Goal: Transaction & Acquisition: Purchase product/service

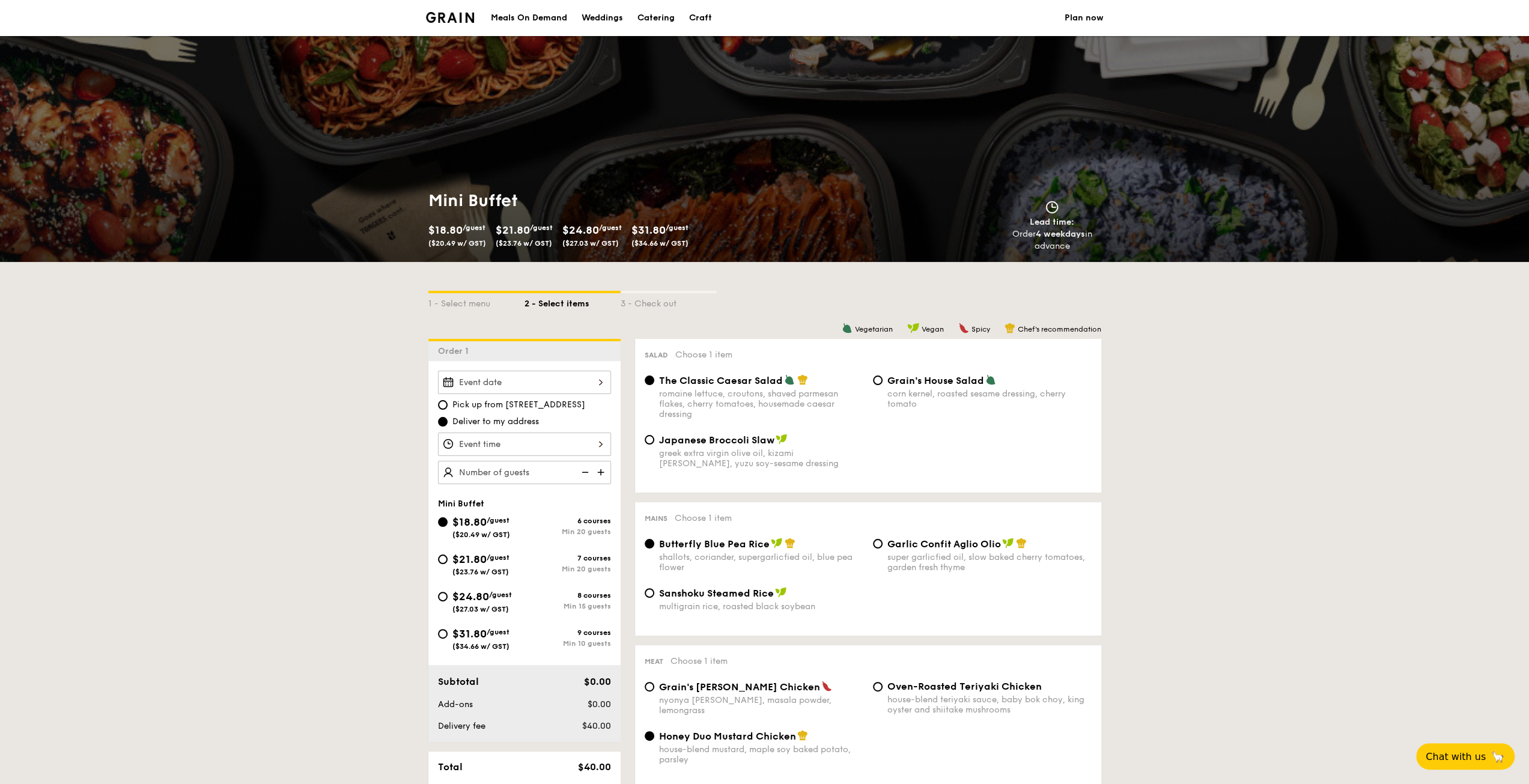
click at [462, 598] on span "$24.80" at bounding box center [471, 596] width 37 height 13
click at [447, 598] on input "$24.80 /guest ($27.03 w/ GST) 8 courses Min 15 guests" at bounding box center [443, 597] width 10 height 10
radio input "true"
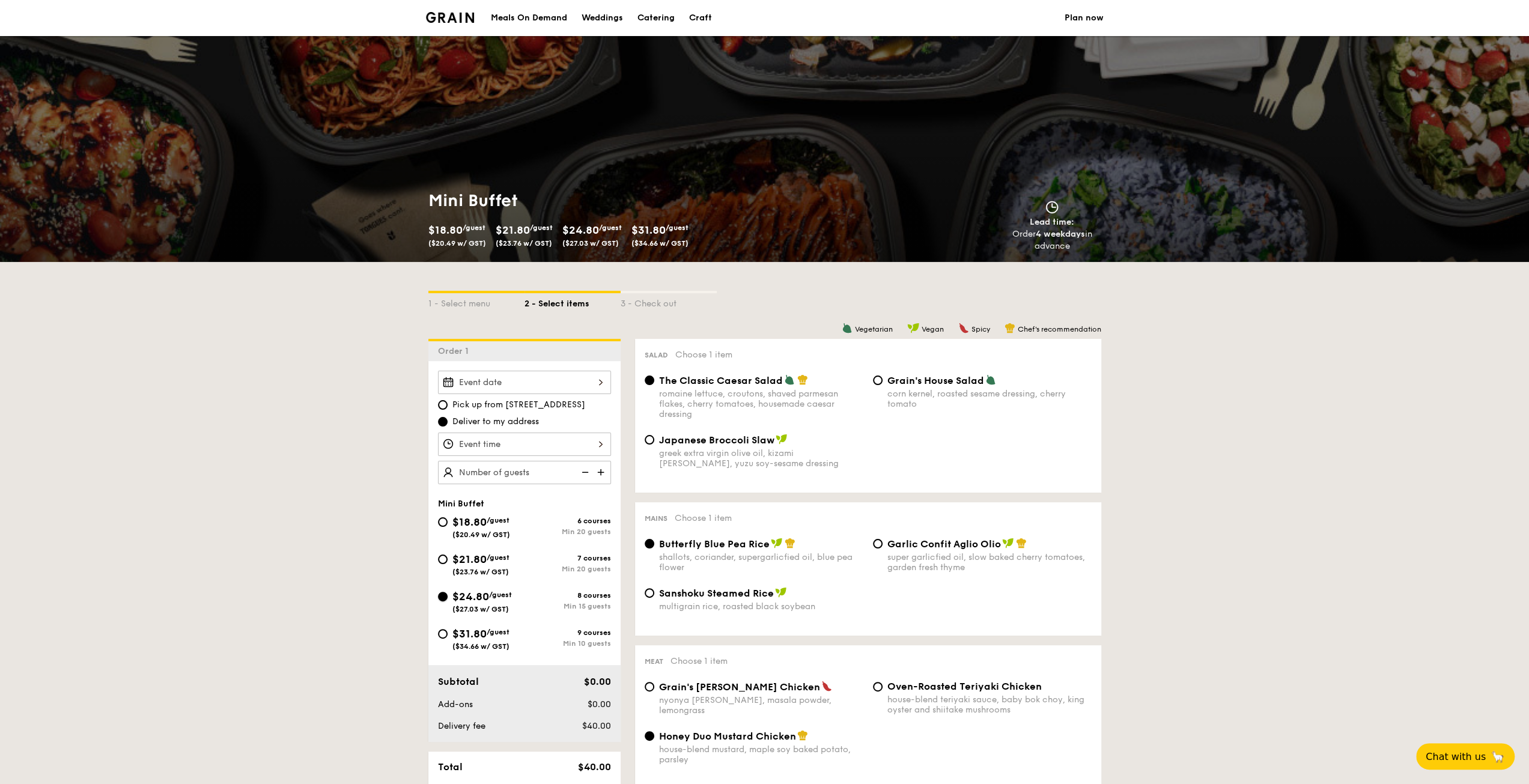
radio input "false"
radio input "true"
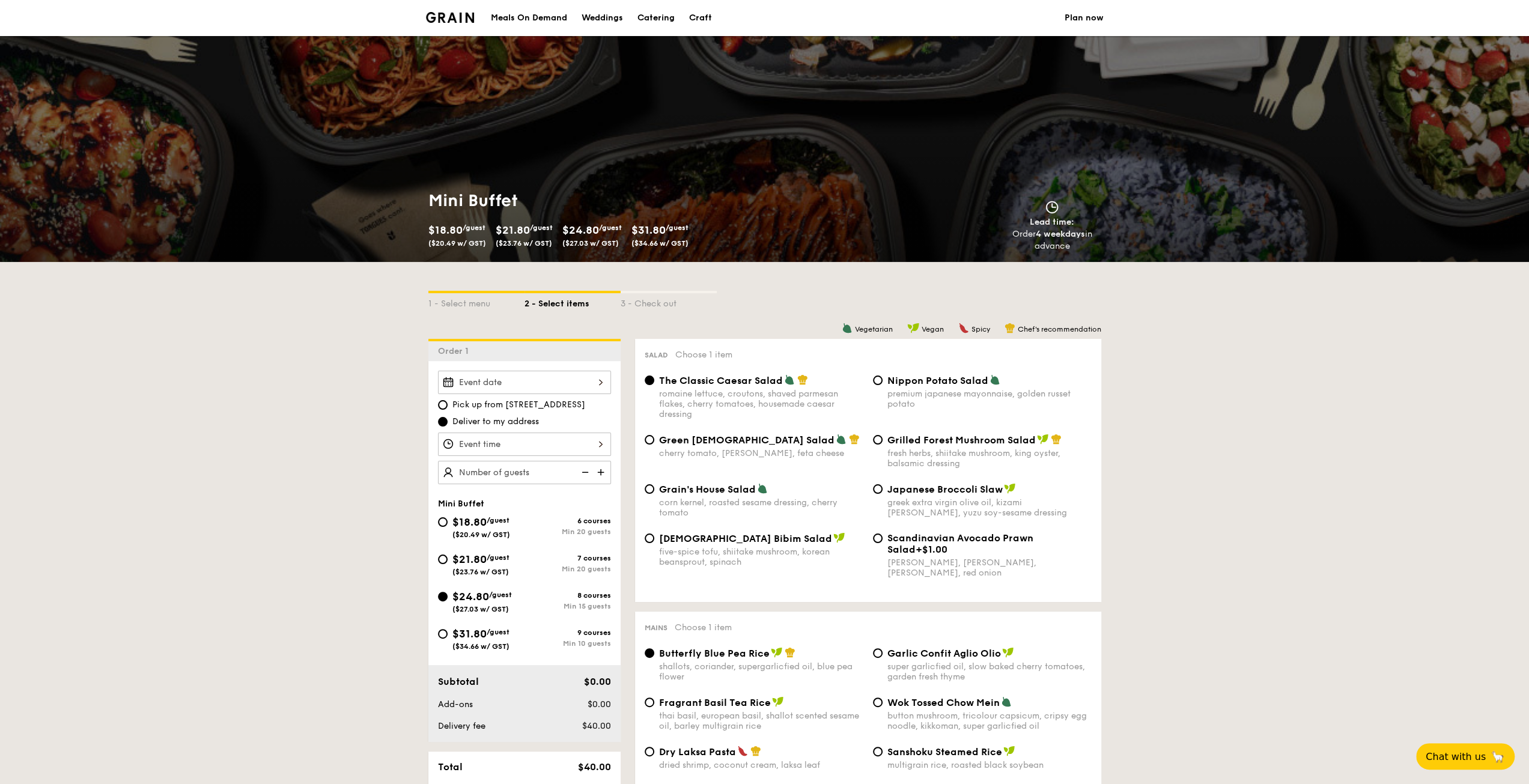
click at [878, 386] on div "Nippon Potato Salad premium japanese mayonnaise, golden russet potato" at bounding box center [982, 391] width 228 height 35
click at [878, 382] on input "Nippon Potato Salad premium japanese mayonnaise, golden russet potato" at bounding box center [878, 380] width 10 height 10
radio input "true"
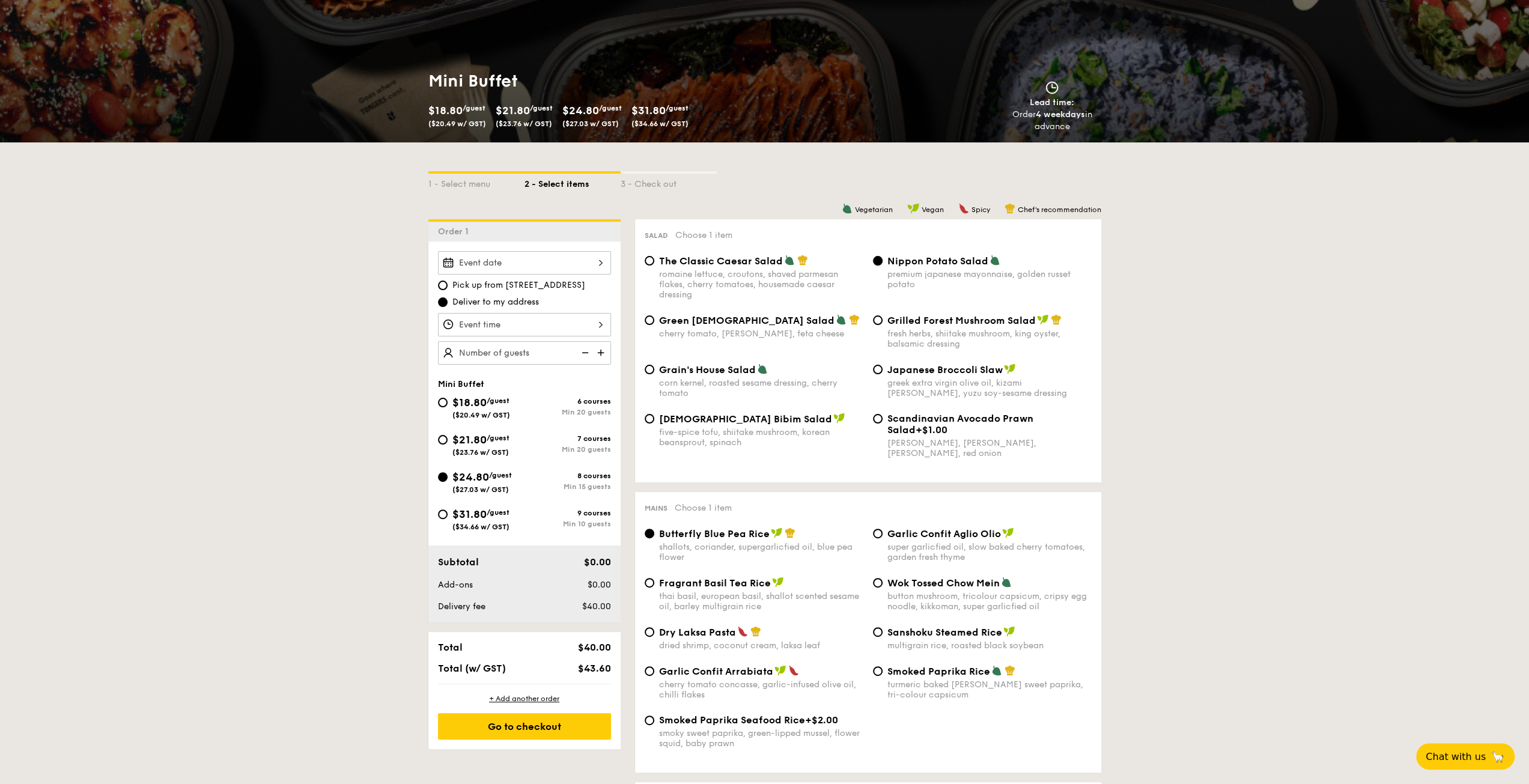
scroll to position [120, 0]
click at [757, 588] on span "Fragrant Basil Tea Rice" at bounding box center [715, 582] width 112 height 11
click at [654, 587] on input "Fragrant Basil Tea Rice thai basil, european basil, shallot scented sesame oil,…" at bounding box center [649, 582] width 10 height 10
radio input "true"
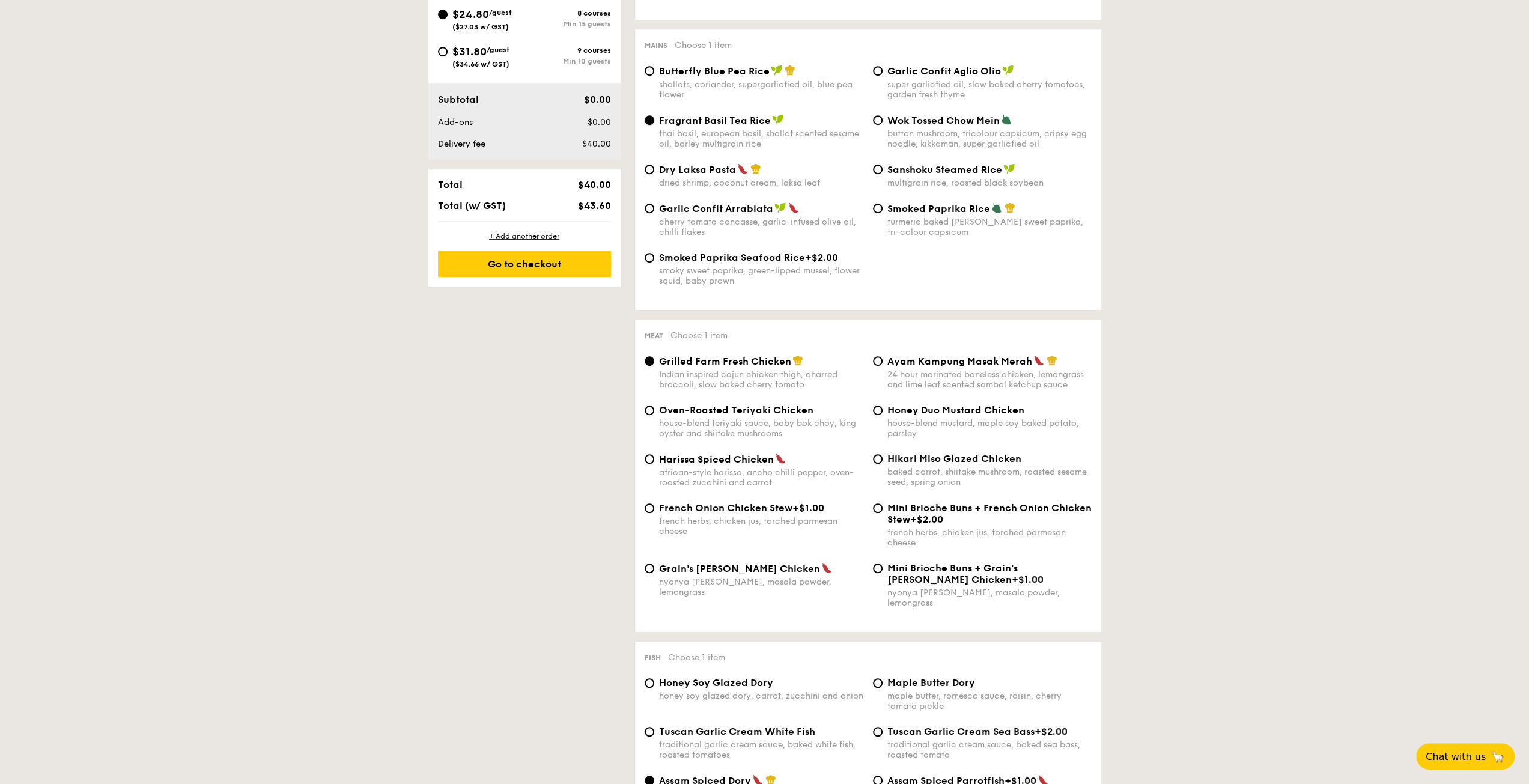
scroll to position [583, 0]
click at [937, 372] on div "Ayam Kampung Masak Merah 24 hour marinated boneless chicken, lemongrass and lim…" at bounding box center [989, 372] width 204 height 35
click at [882, 365] on input "Ayam Kampung Masak Merah 24 hour marinated boneless chicken, lemongrass and lim…" at bounding box center [878, 360] width 10 height 10
radio input "true"
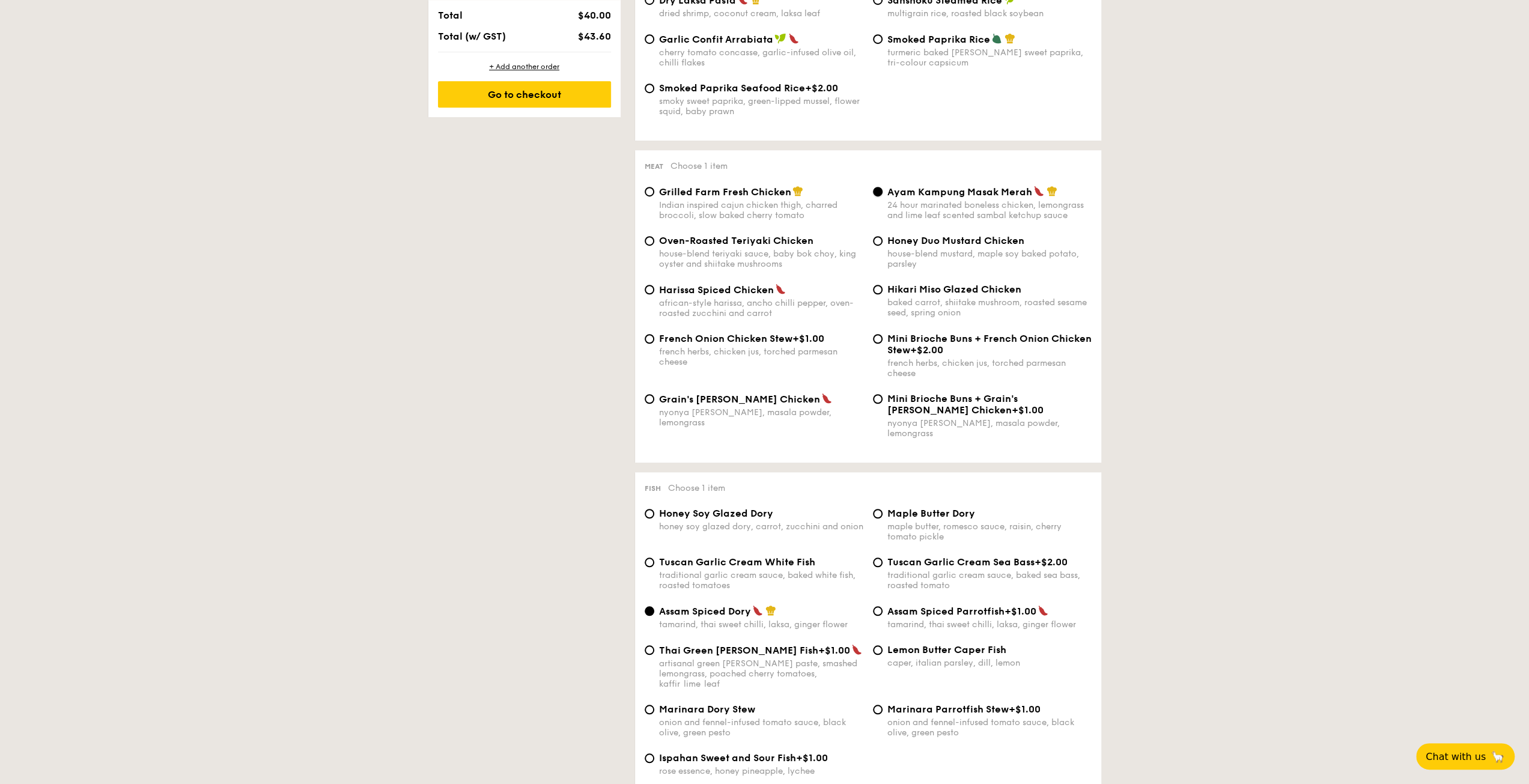
scroll to position [752, 0]
click at [751, 207] on div "Indian inspired cajun chicken thigh, charred broccoli, slow baked cherry tomato" at bounding box center [761, 209] width 204 height 20
click at [654, 196] on input "Grilled Farm Fresh Chicken Indian inspired cajun chicken thigh, charred broccol…" at bounding box center [649, 191] width 10 height 10
radio input "true"
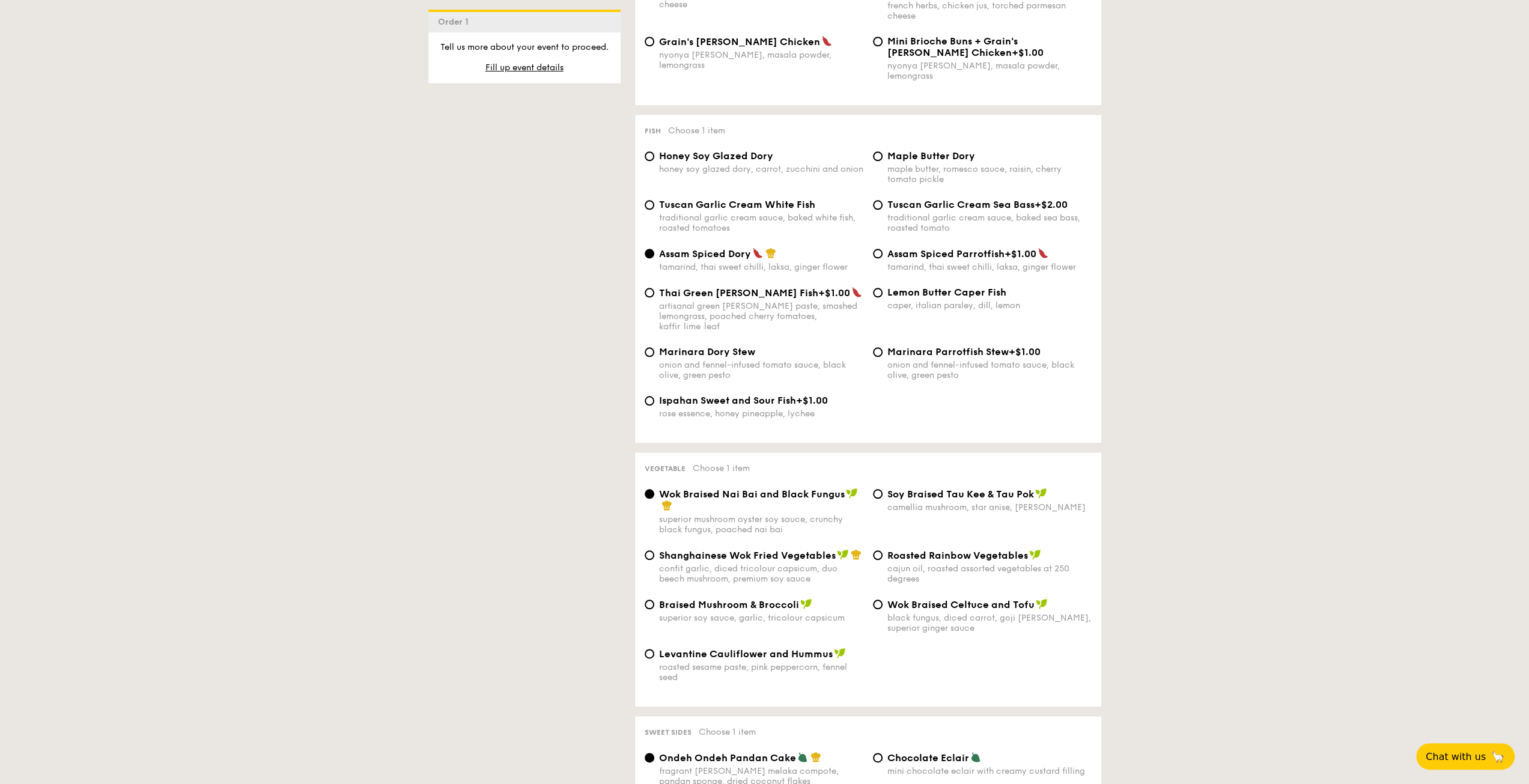
scroll to position [1109, 0]
click at [758, 549] on span "Shanghainese Wok Fried Vegetables" at bounding box center [748, 554] width 177 height 11
click at [654, 550] on input "Shanghainese Wok Fried Vegetables confit garlic, diced tricolour capsicum, duo …" at bounding box center [649, 554] width 10 height 10
radio input "true"
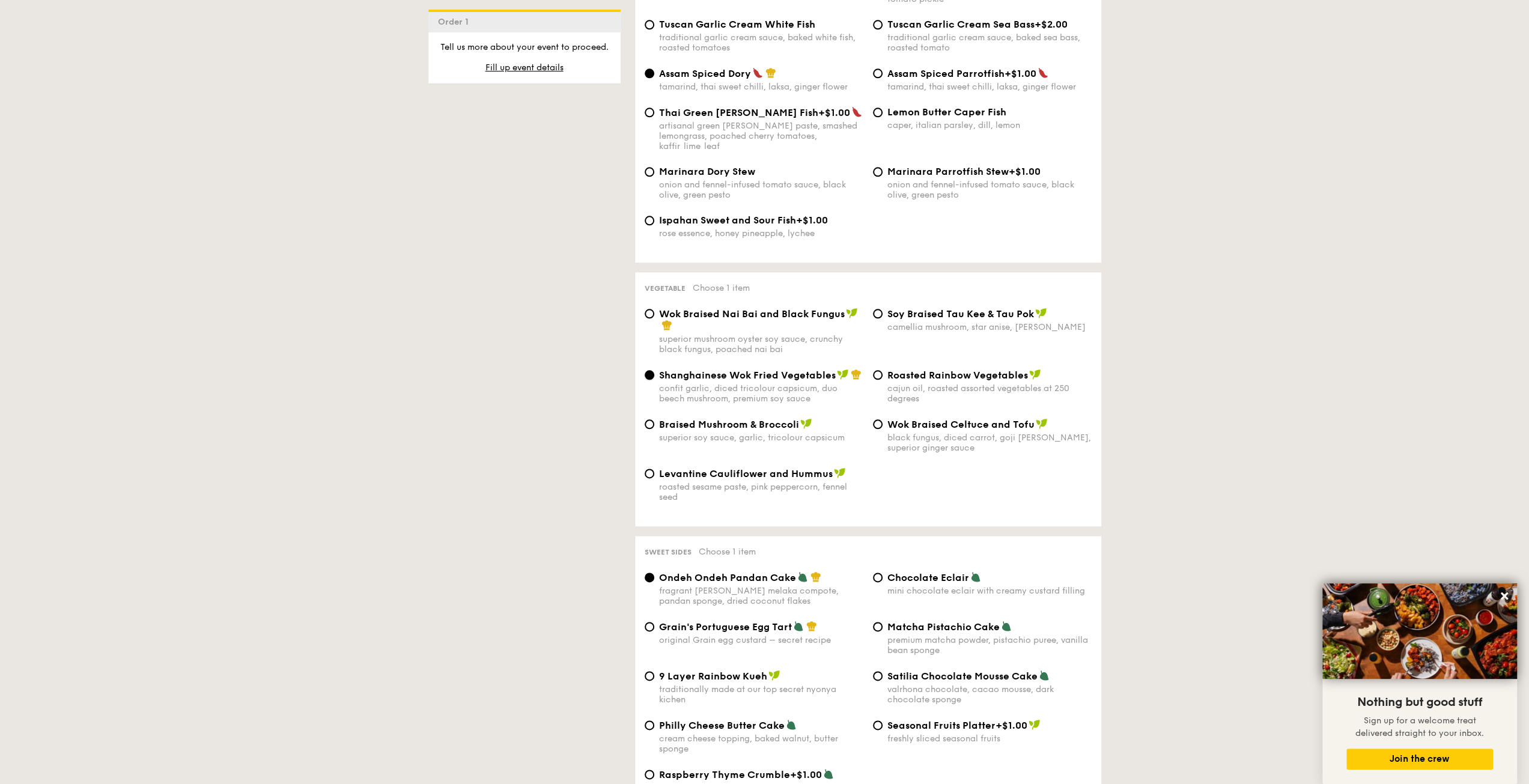
scroll to position [1290, 0]
click at [789, 571] on span "Ondeh Ondeh Pandan Cake" at bounding box center [728, 577] width 137 height 11
click at [654, 571] on input "Ondeh Ondeh Pandan Cake fragrant [PERSON_NAME] melaka compote, pandan sponge, d…" at bounding box center [649, 576] width 10 height 10
click at [916, 571] on span "Chocolate Eclair" at bounding box center [928, 577] width 82 height 11
click at [882, 571] on input "Chocolate Eclair mini chocolate eclair with creamy custard filling" at bounding box center [878, 576] width 10 height 10
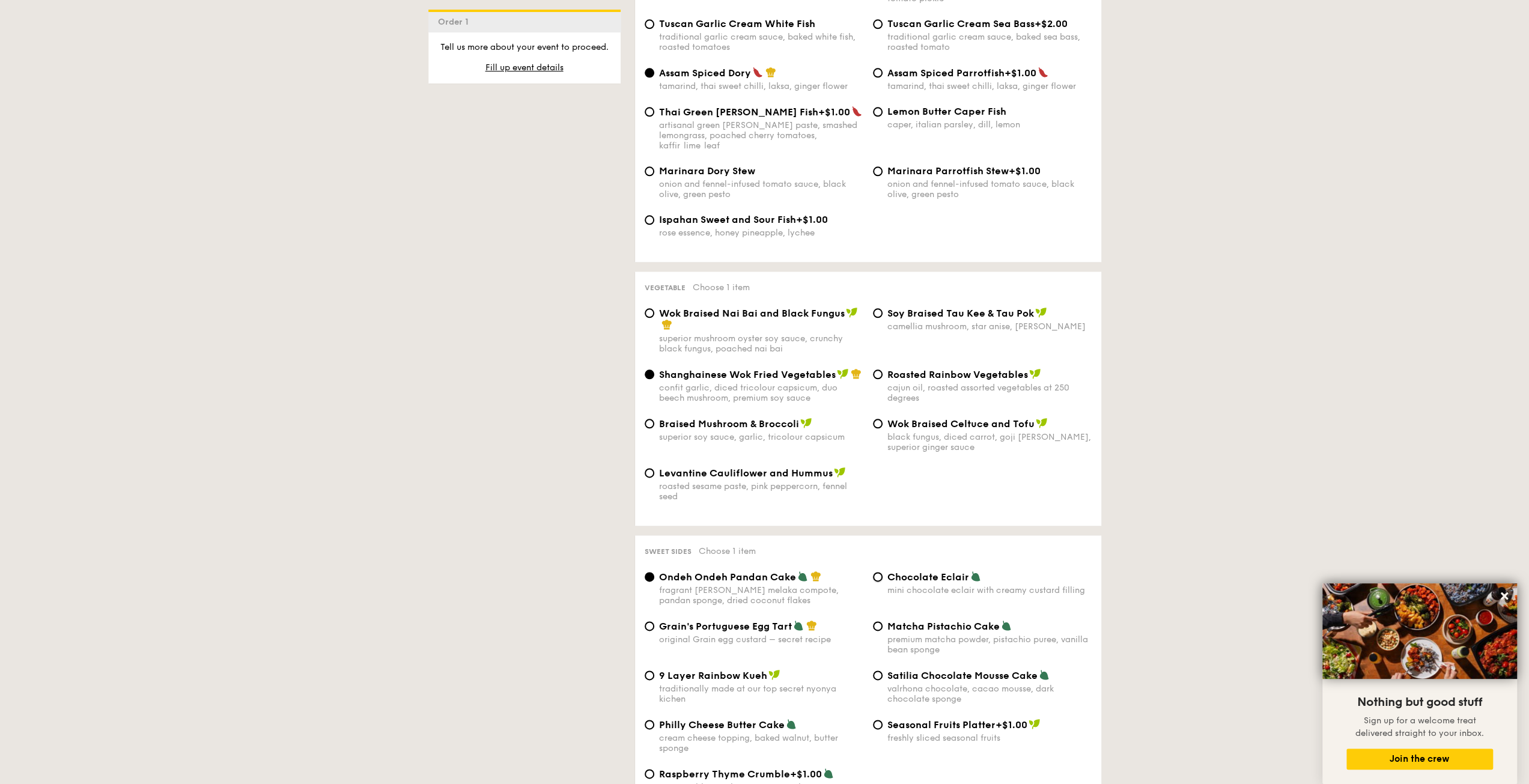
radio input "true"
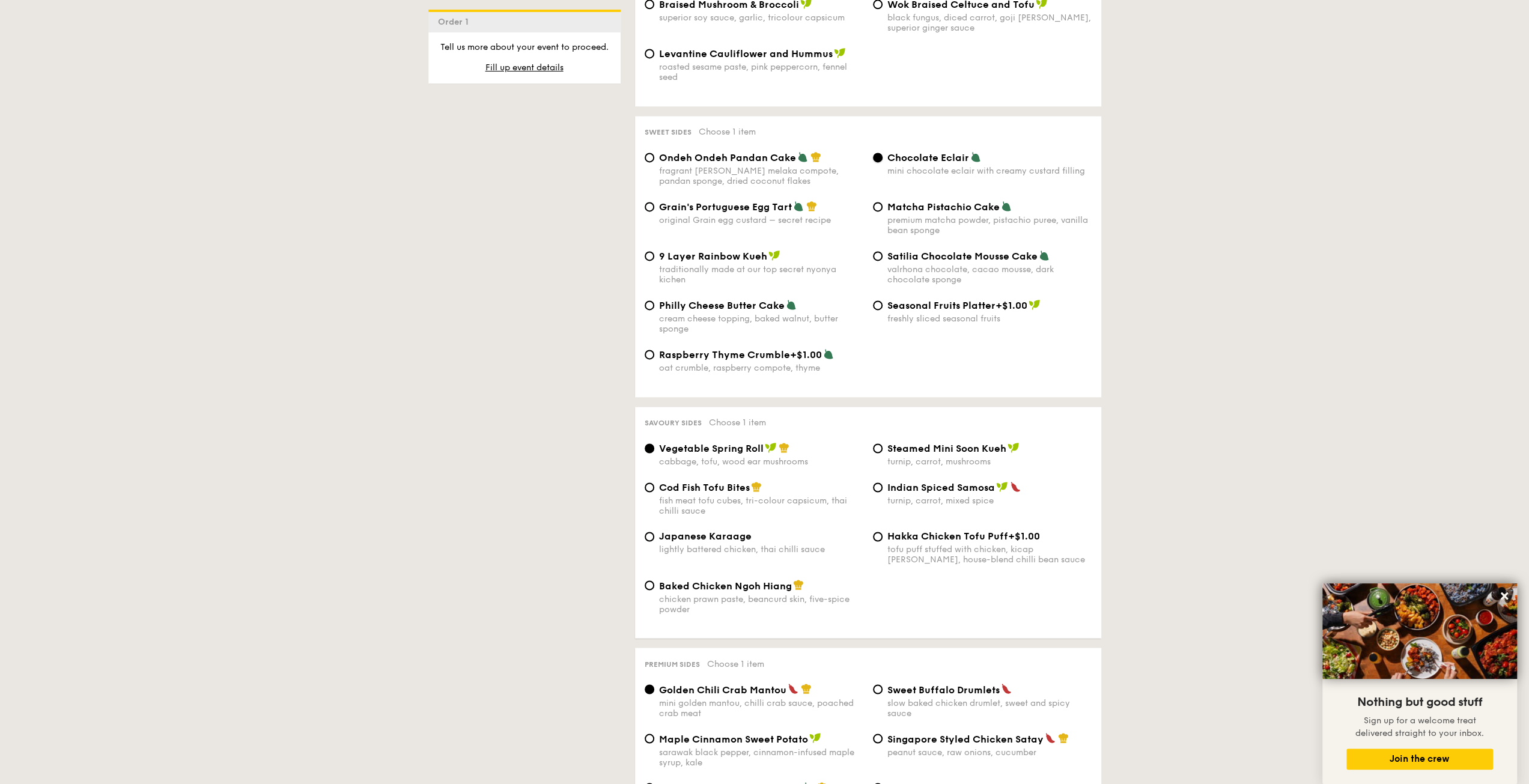
scroll to position [1709, 0]
click at [758, 580] on span "Baked Chicken Ngoh Hiang" at bounding box center [726, 585] width 133 height 11
click at [654, 580] on input "Baked Chicken Ngoh Hiang chicken prawn paste, beancurd skin, five-spice powder" at bounding box center [649, 585] width 10 height 10
radio input "true"
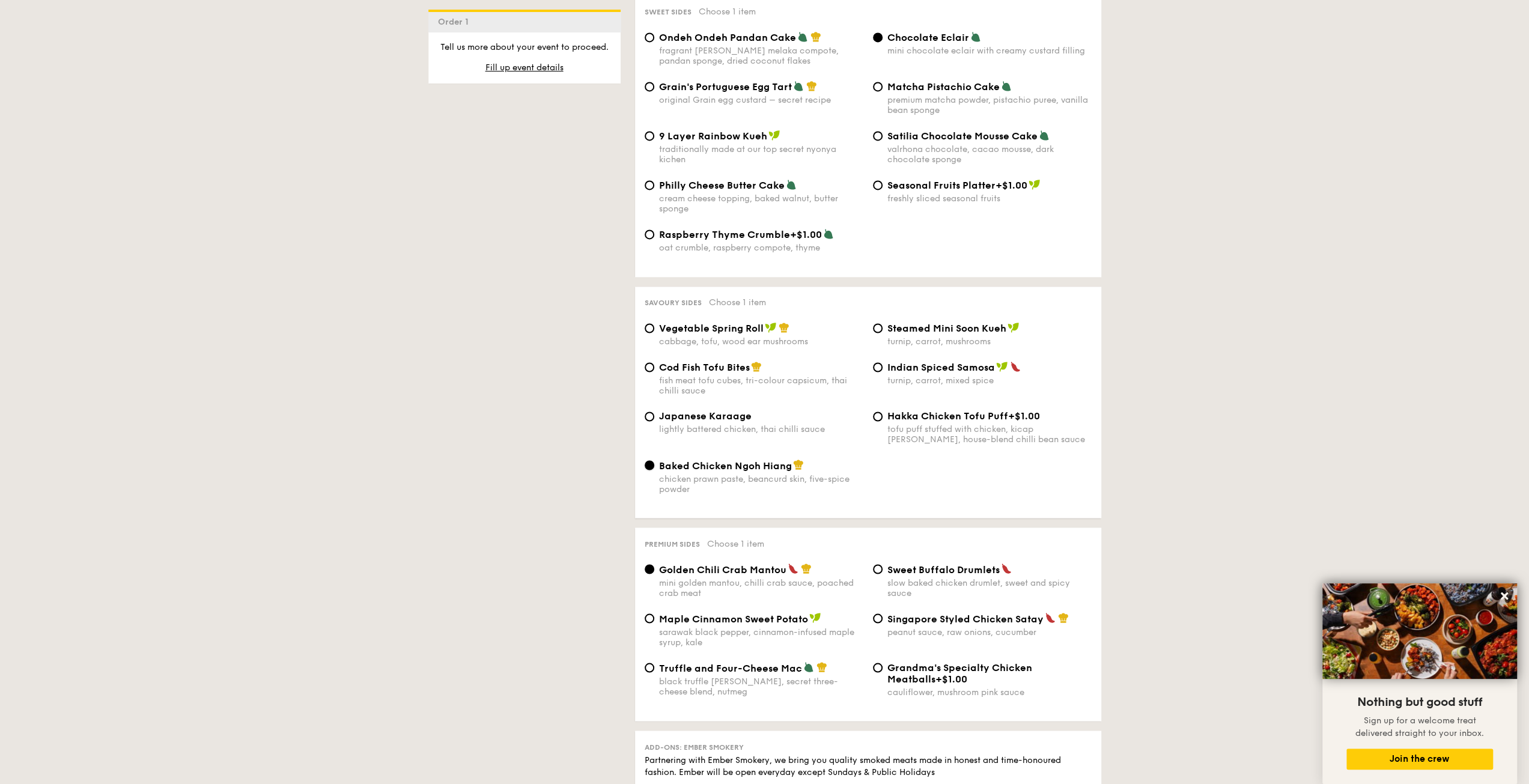
scroll to position [1829, 0]
click at [943, 620] on div "Singapore Styled Chicken Satay peanut sauce, raw onions, cucumber" at bounding box center [989, 624] width 204 height 25
click at [882, 620] on input "Singapore Styled Chicken Satay peanut sauce, raw onions, cucumber" at bounding box center [878, 617] width 10 height 10
radio input "true"
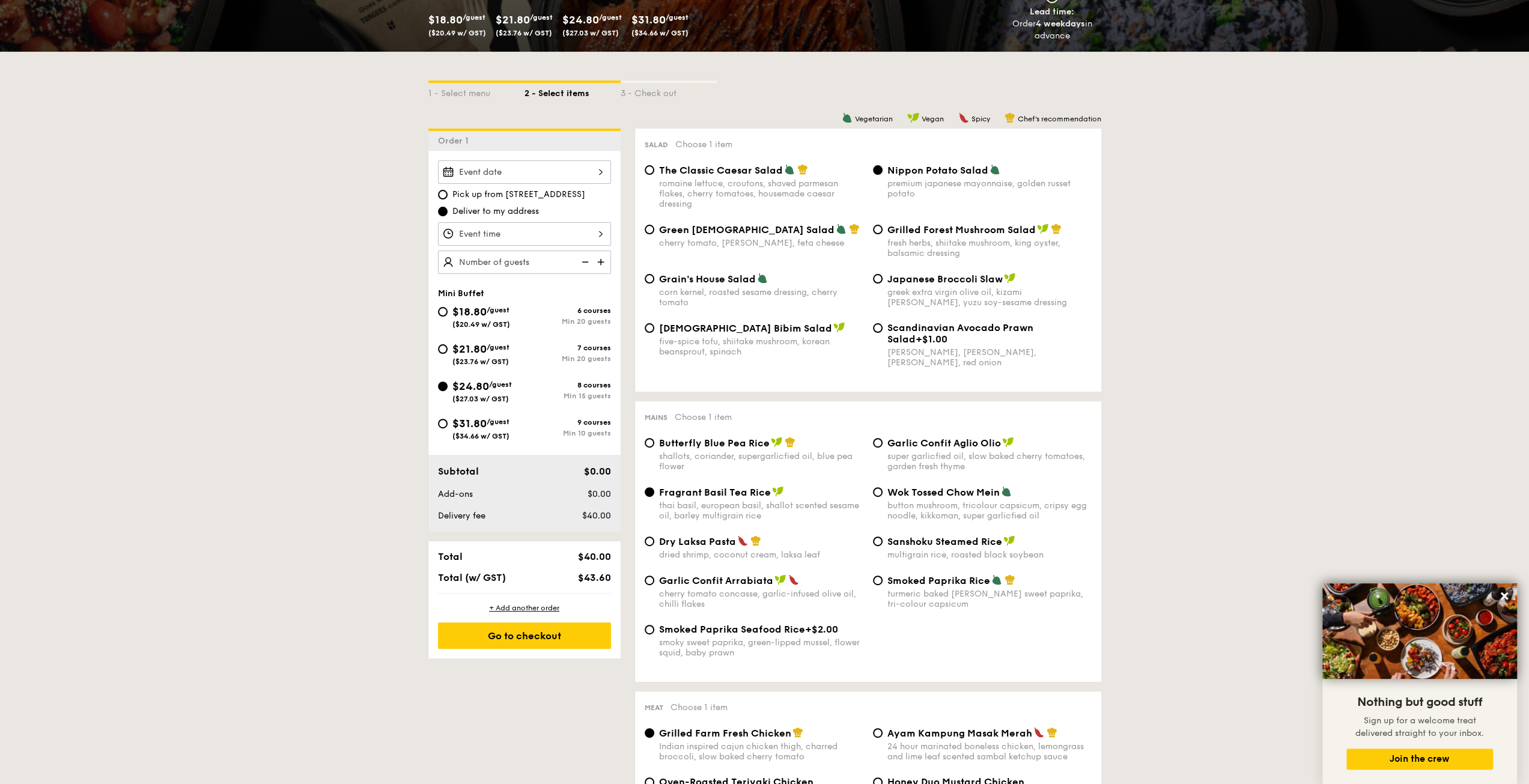
scroll to position [210, 0]
click at [594, 233] on div at bounding box center [524, 234] width 173 height 23
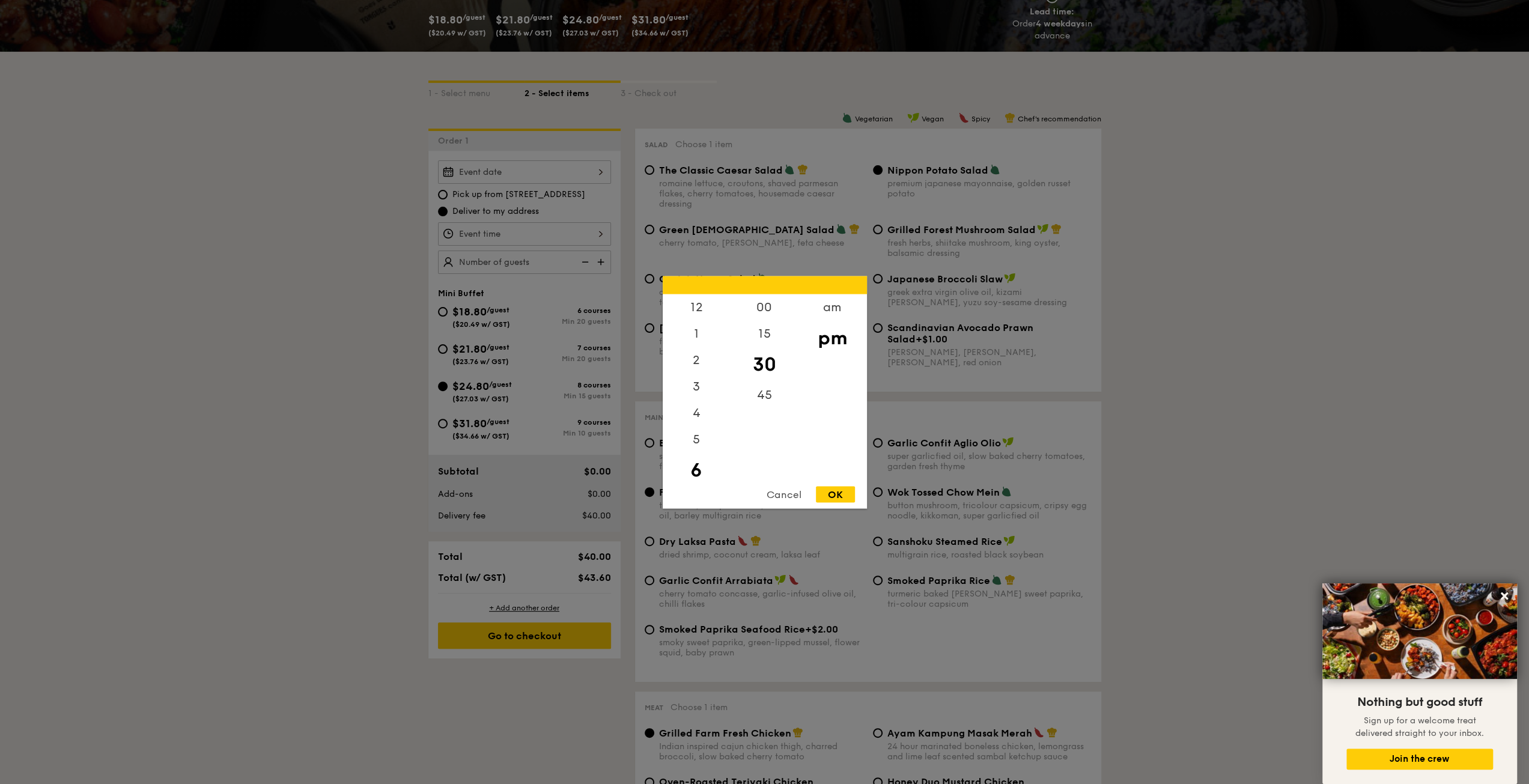
scroll to position [26, 0]
click at [696, 423] on div "5" at bounding box center [697, 416] width 68 height 35
click at [761, 357] on div "30" at bounding box center [764, 364] width 68 height 35
click at [837, 497] on div "OK" at bounding box center [835, 494] width 39 height 16
type input "5:30PM"
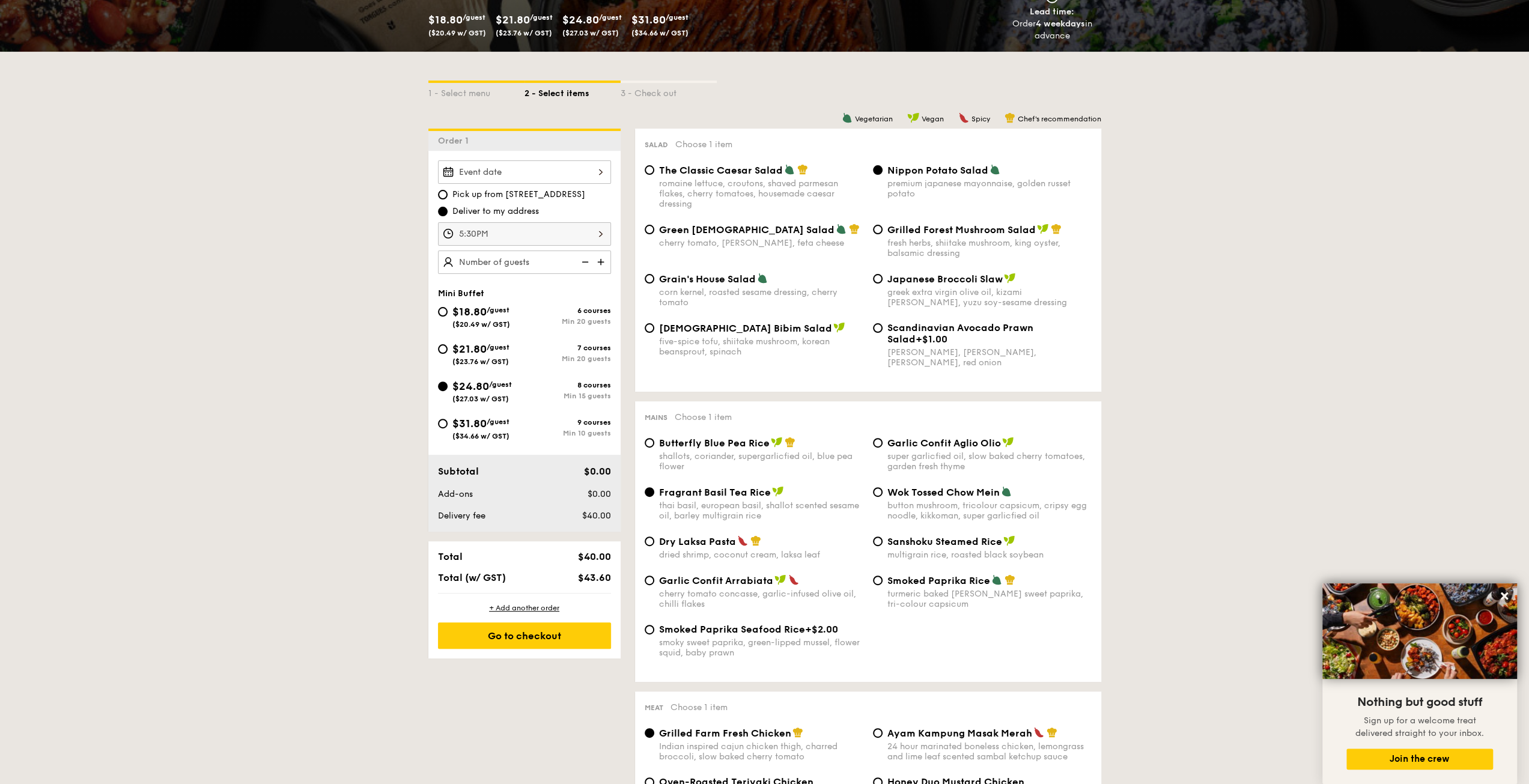
click at [596, 261] on img at bounding box center [602, 262] width 18 height 23
type input "15 guests"
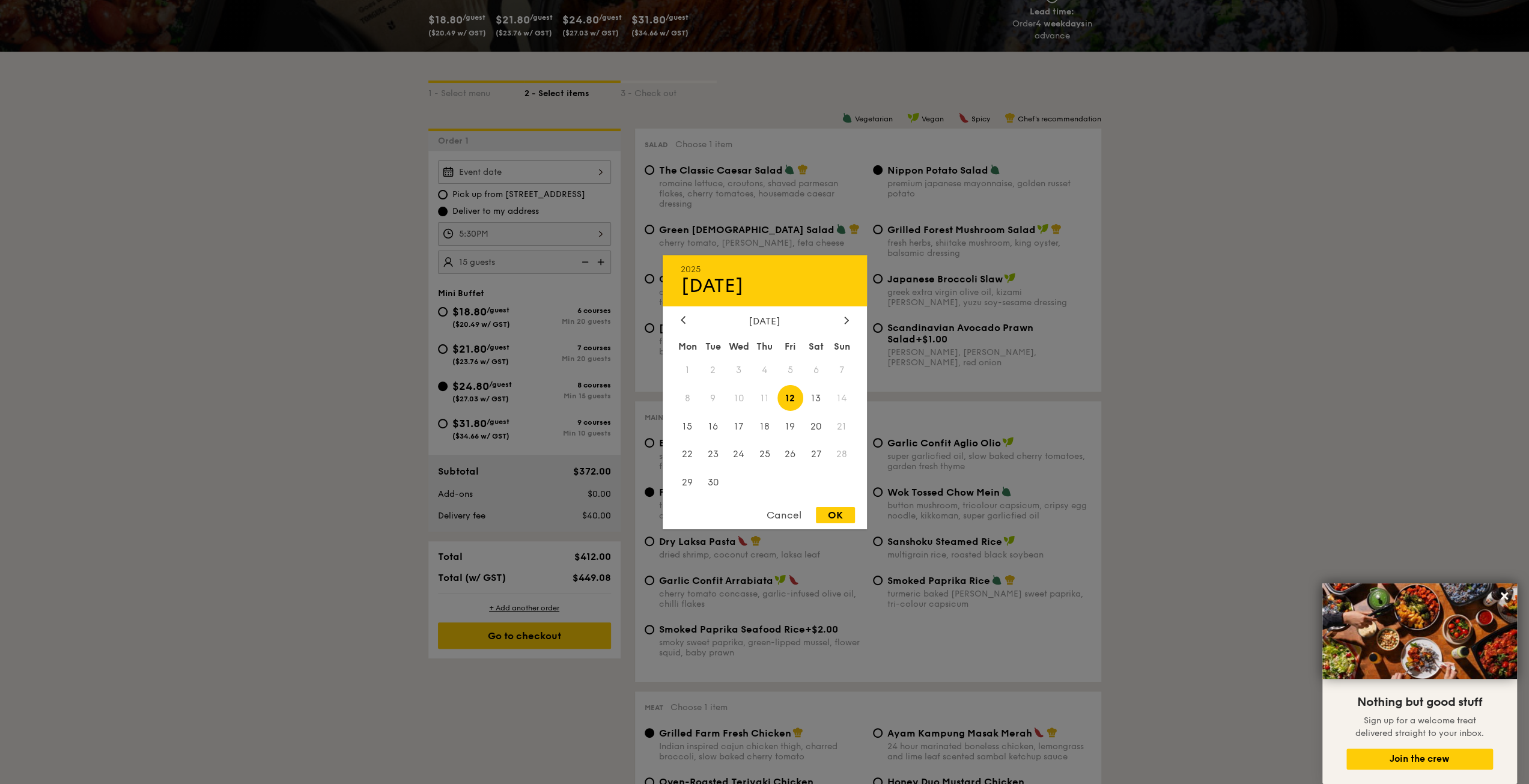
click at [602, 177] on div "2025 Sep [DATE] Tue Wed Thu Fri Sat Sun 1 2 3 4 5 6 7 8 9 10 11 12 13 14 15 16 …" at bounding box center [524, 172] width 173 height 23
click at [821, 398] on span "13" at bounding box center [816, 398] width 26 height 26
click at [833, 513] on div "OK" at bounding box center [835, 515] width 39 height 16
type input "[DATE]"
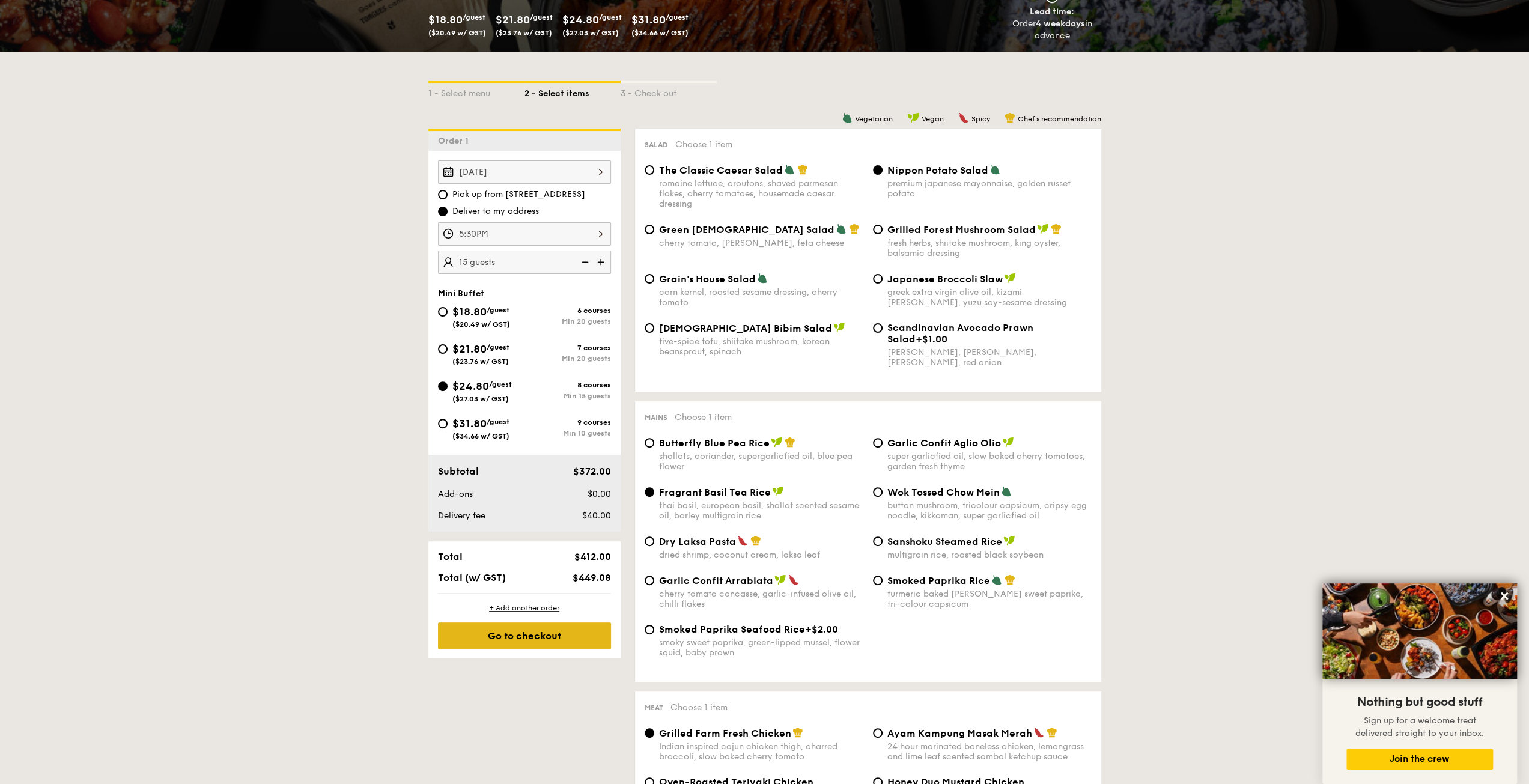
click at [544, 636] on div "Go to checkout" at bounding box center [524, 635] width 173 height 26
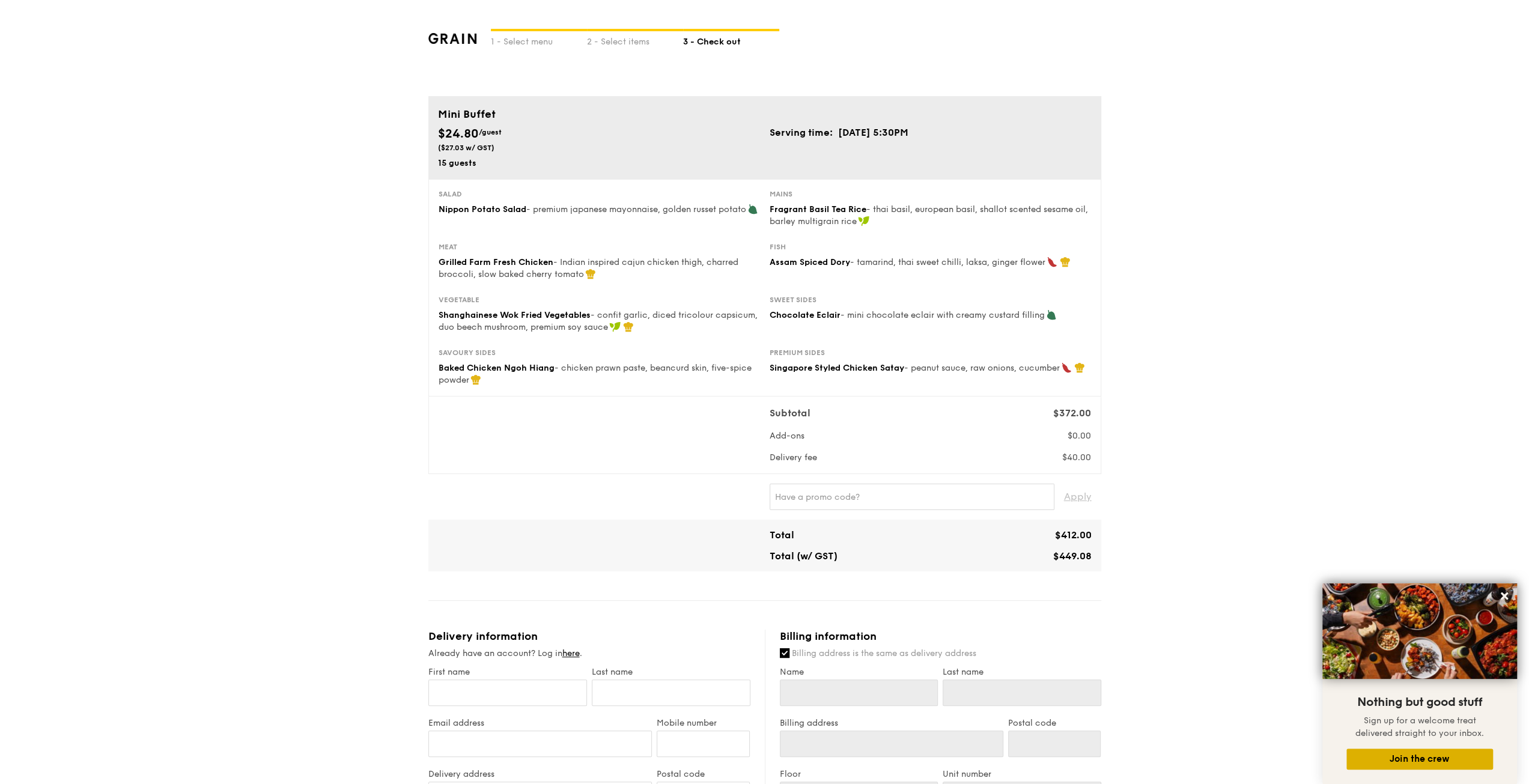
click at [1419, 756] on button "Join the crew" at bounding box center [1419, 759] width 146 height 21
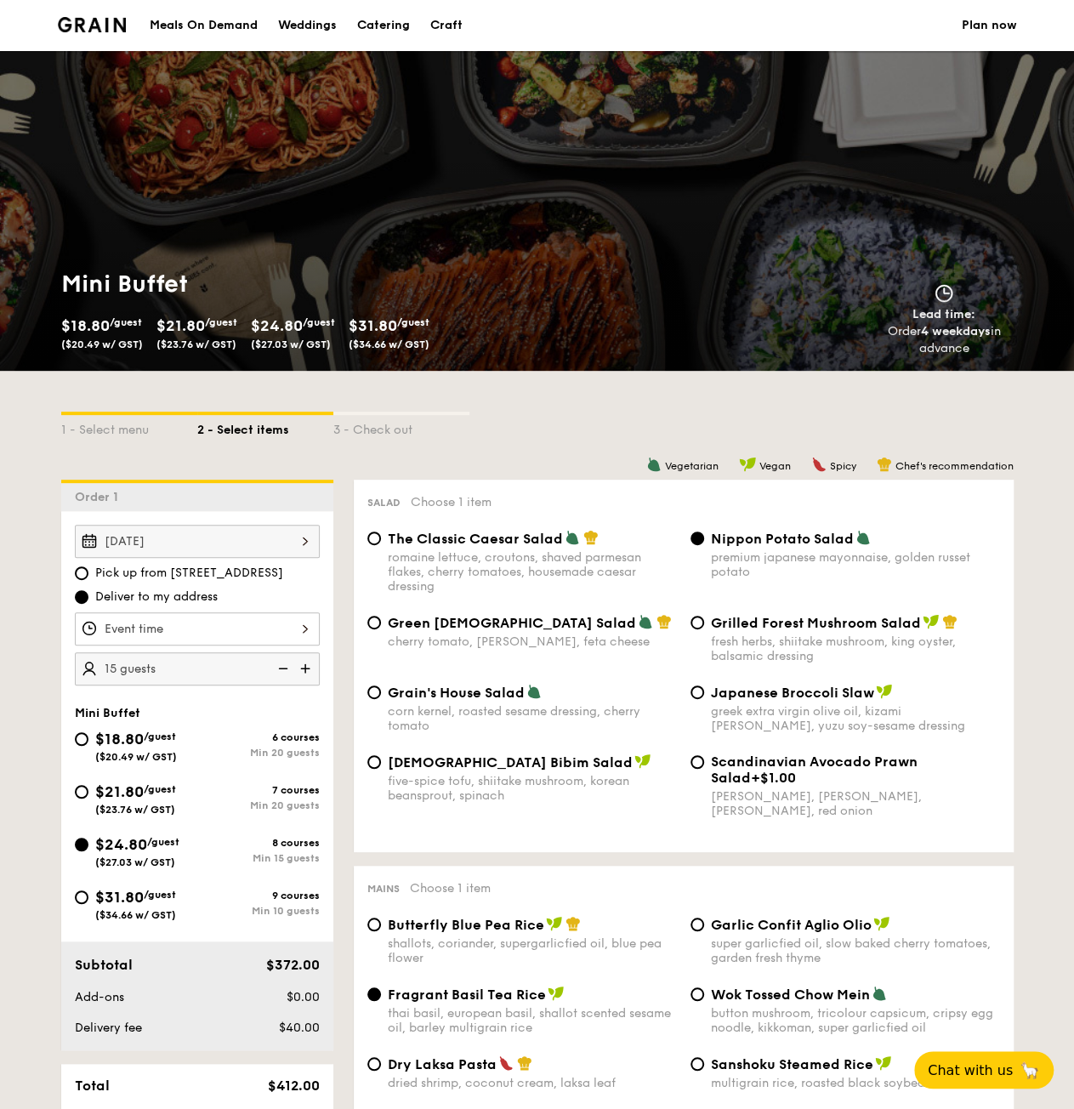
click at [206, 628] on div at bounding box center [197, 628] width 245 height 33
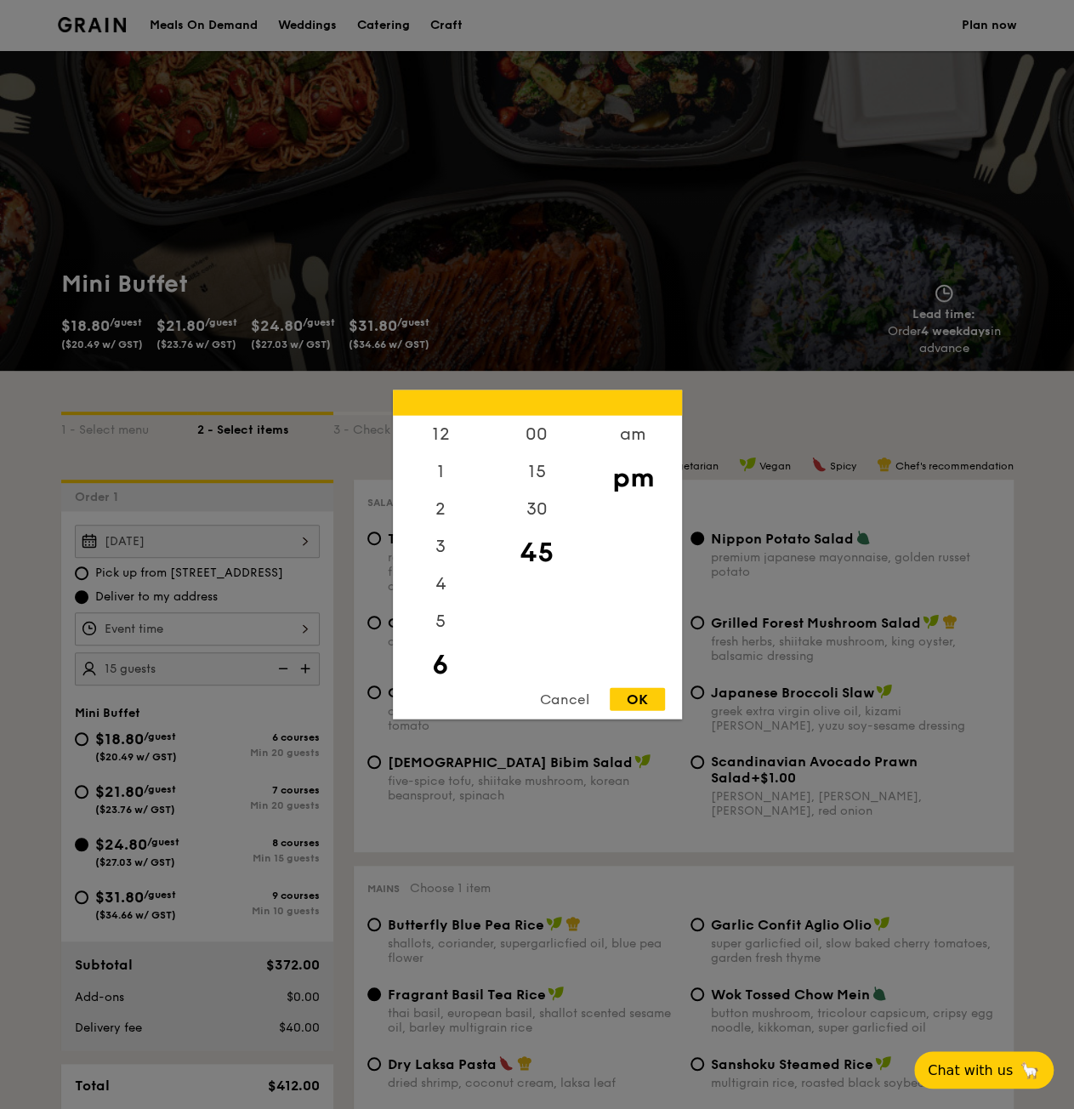
scroll to position [37, 0]
click at [434, 636] on div "6" at bounding box center [441, 627] width 96 height 49
click at [541, 429] on div "00" at bounding box center [537, 440] width 96 height 49
click at [640, 700] on div "OK" at bounding box center [637, 699] width 55 height 23
type input "6:00PM"
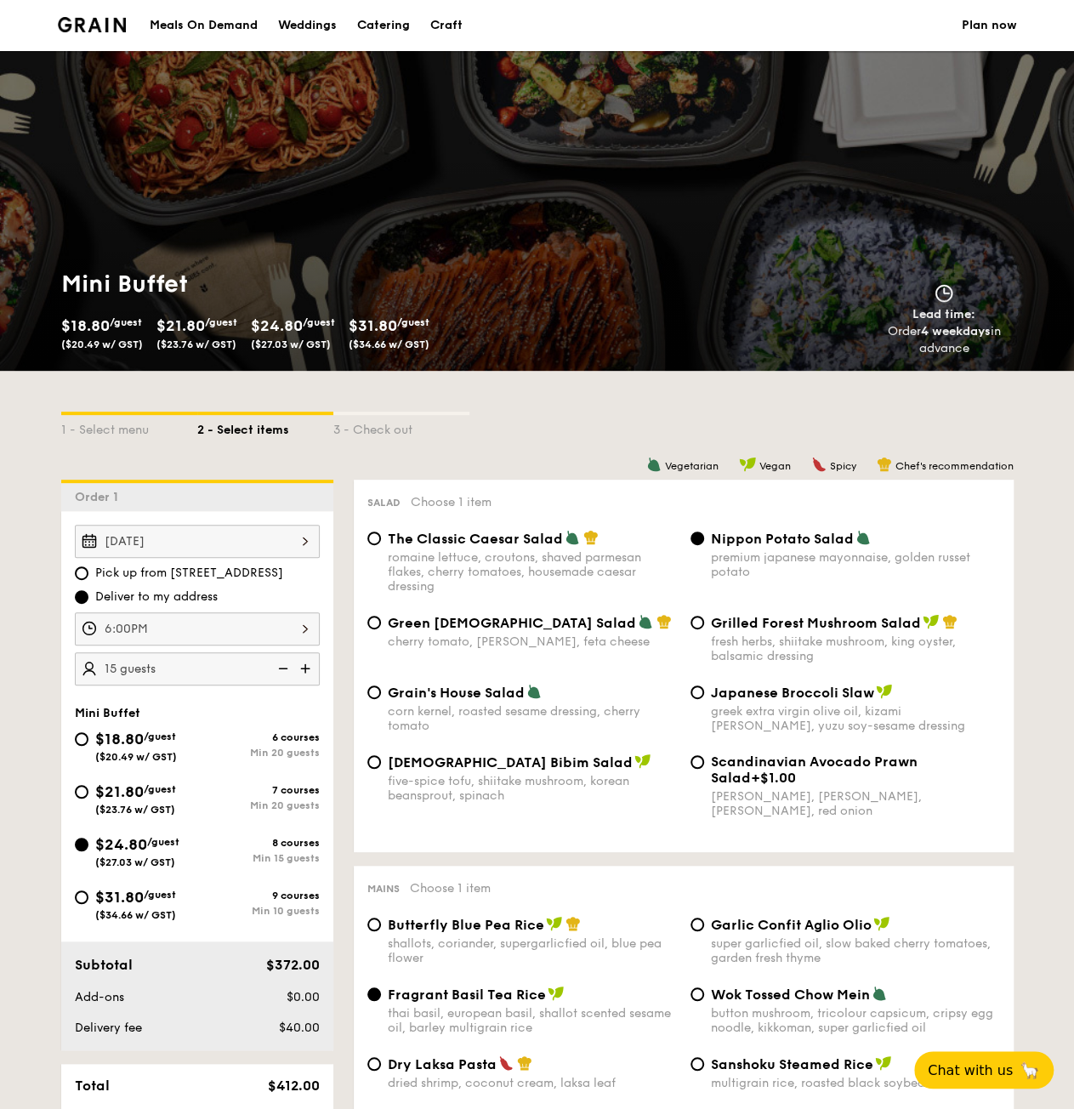
click at [430, 554] on div "romaine lettuce, croutons, shaved parmesan flakes, cherry tomatoes, housemade c…" at bounding box center [532, 571] width 289 height 43
click at [381, 545] on input "The Classic Caesar Salad romaine lettuce, croutons, shaved parmesan flakes, che…" at bounding box center [374, 538] width 14 height 14
radio input "true"
click at [736, 905] on div "super garlicfied oil, slow baked cherry tomatoes, garden fresh thyme" at bounding box center [855, 950] width 289 height 29
click at [704, 905] on input "Garlic Confit Aglio Olio super garlicfied oil, slow baked cherry tomatoes, gard…" at bounding box center [697, 924] width 14 height 14
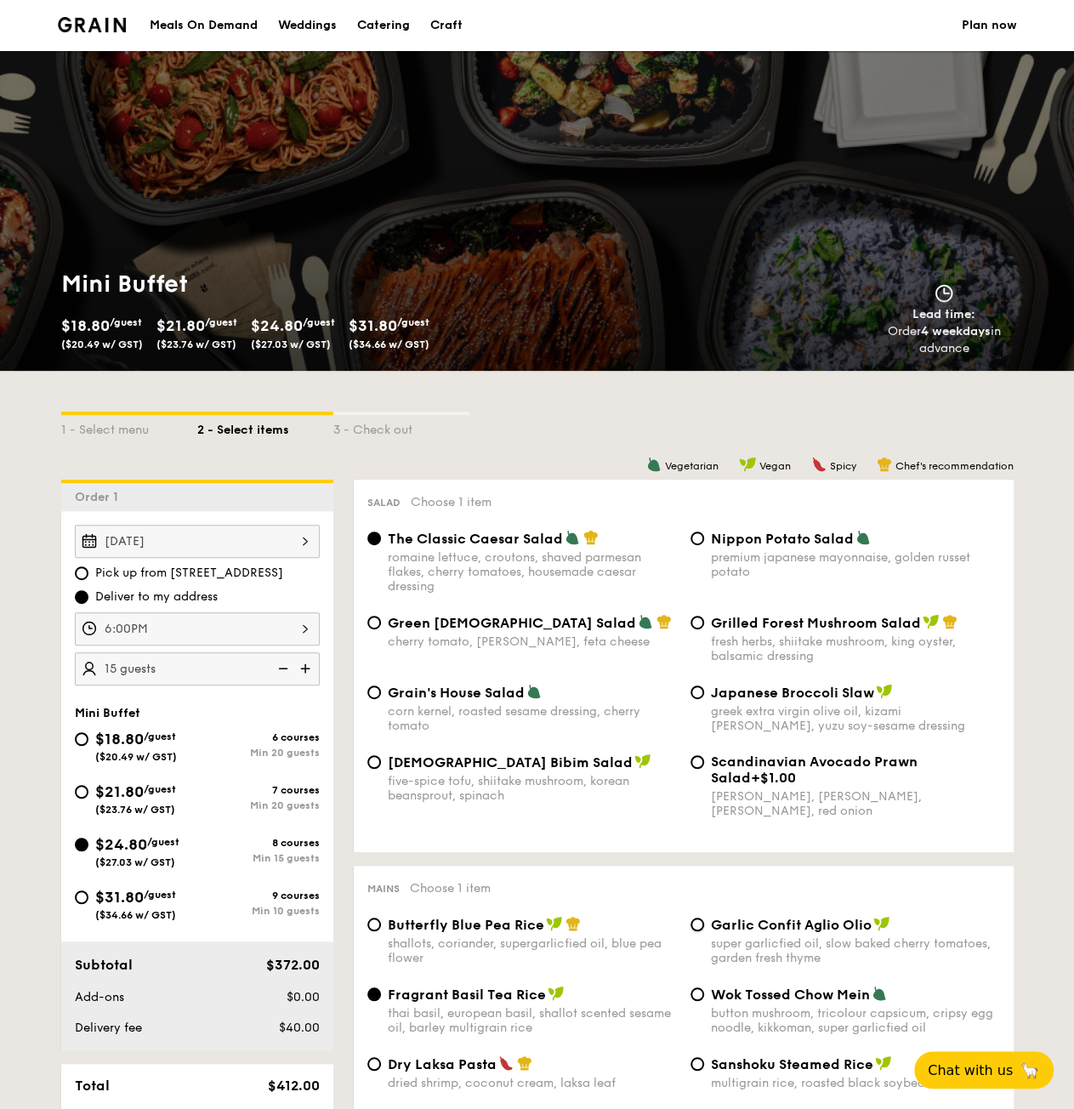
radio input "true"
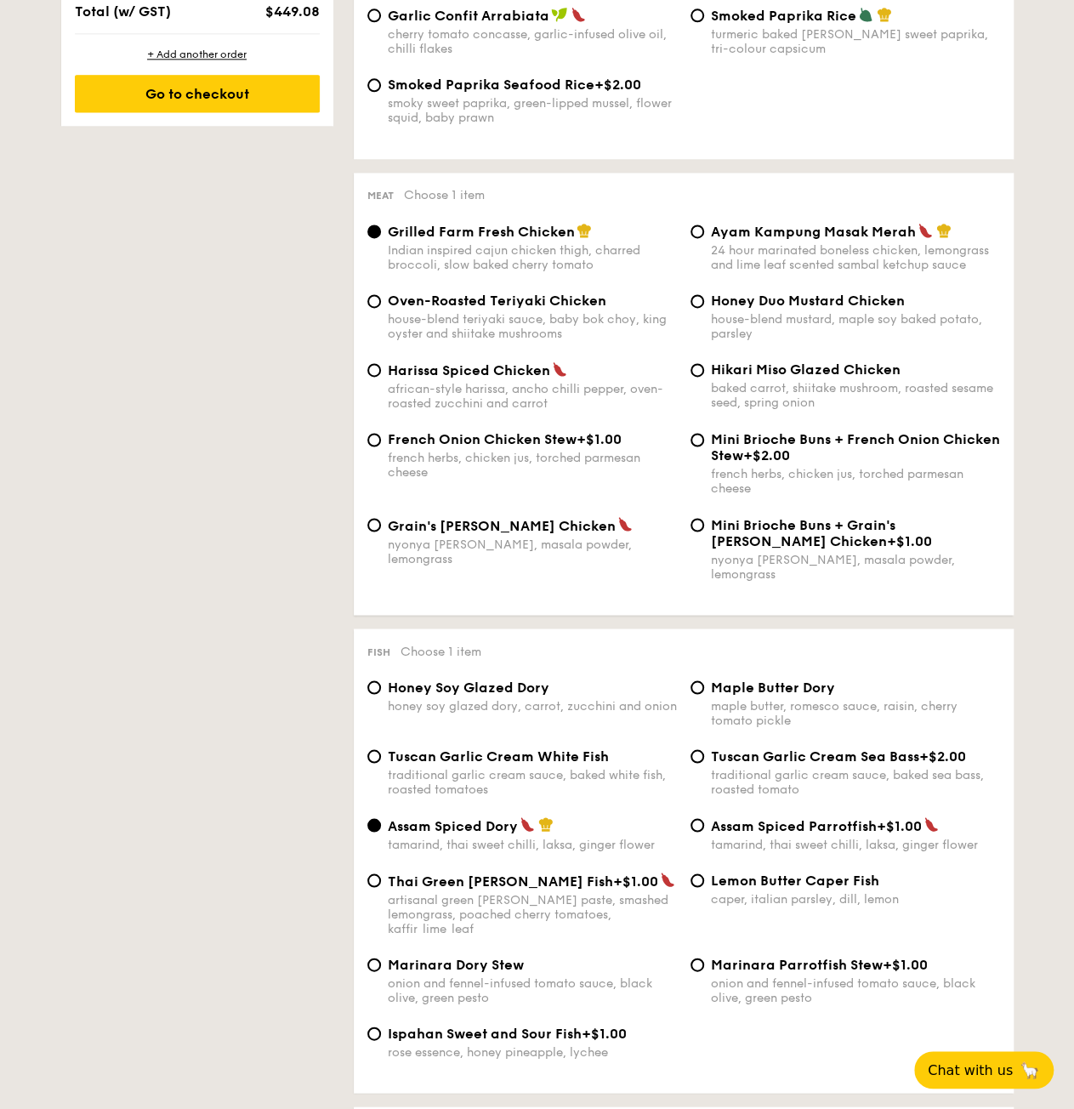
scroll to position [1104, 0]
click at [802, 747] on span "Tuscan Garlic Cream Sea Bass" at bounding box center [815, 755] width 208 height 16
click at [704, 749] on input "Tuscan Garlic Cream Sea Bass +$2.00 traditional garlic cream sauce, baked sea b…" at bounding box center [697, 756] width 14 height 14
radio input "true"
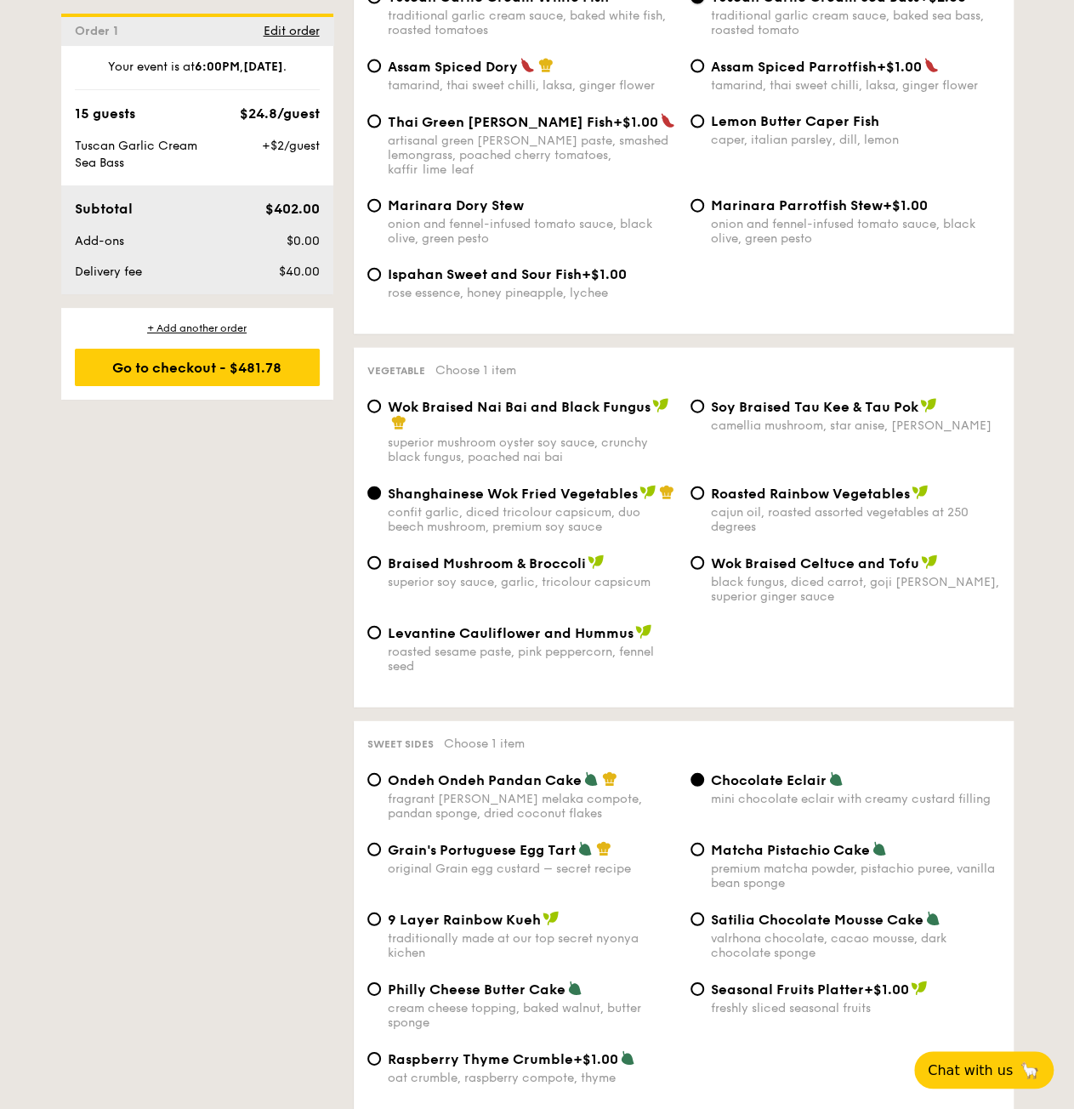
scroll to position [1863, 0]
click at [537, 905] on span "Philly Cheese Butter Cake" at bounding box center [477, 988] width 178 height 16
click at [381, 905] on input "Philly Cheese Butter Cake cream cheese topping, baked walnut, butter sponge" at bounding box center [374, 988] width 14 height 14
radio input "true"
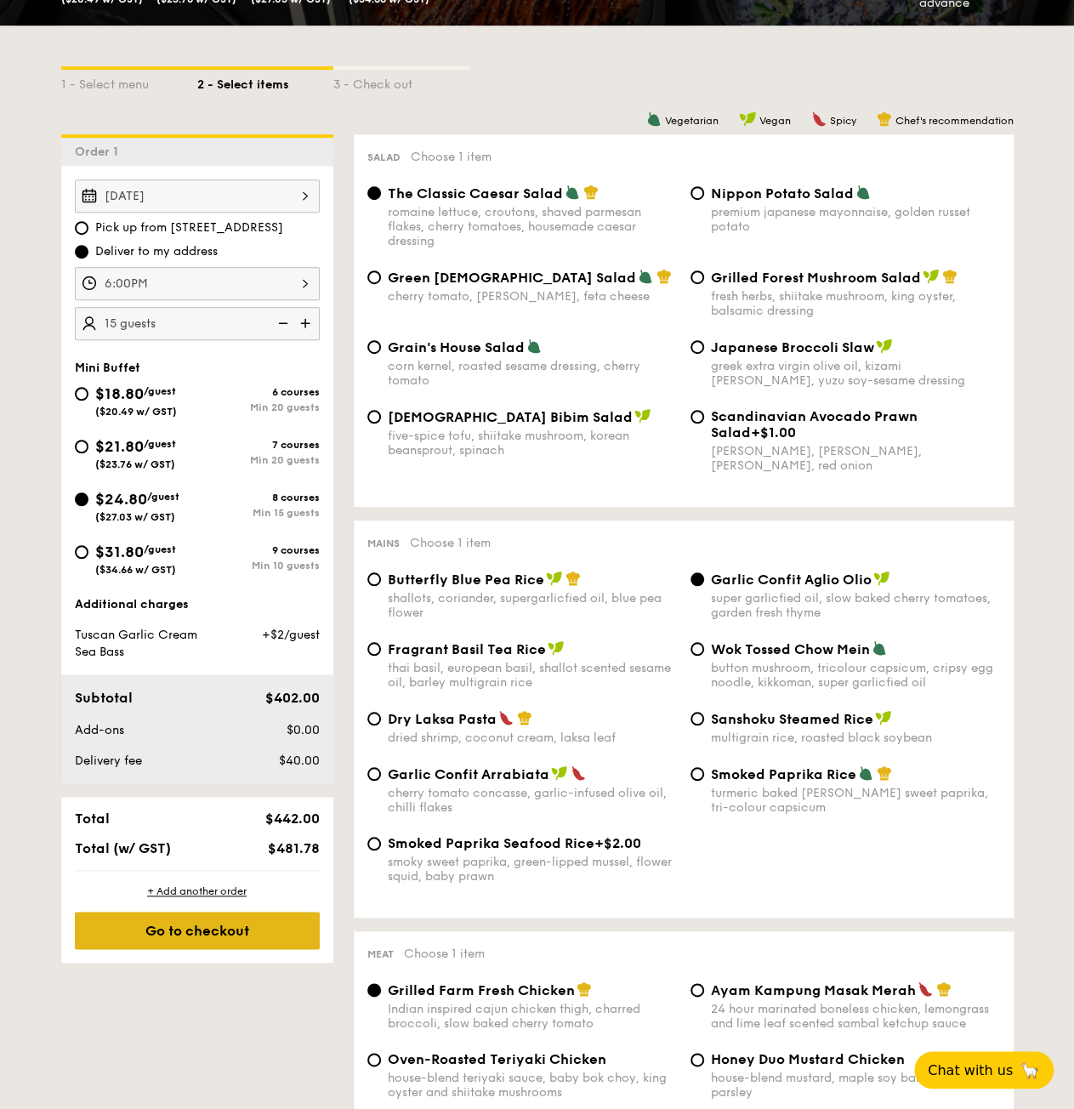
scroll to position [344, 0]
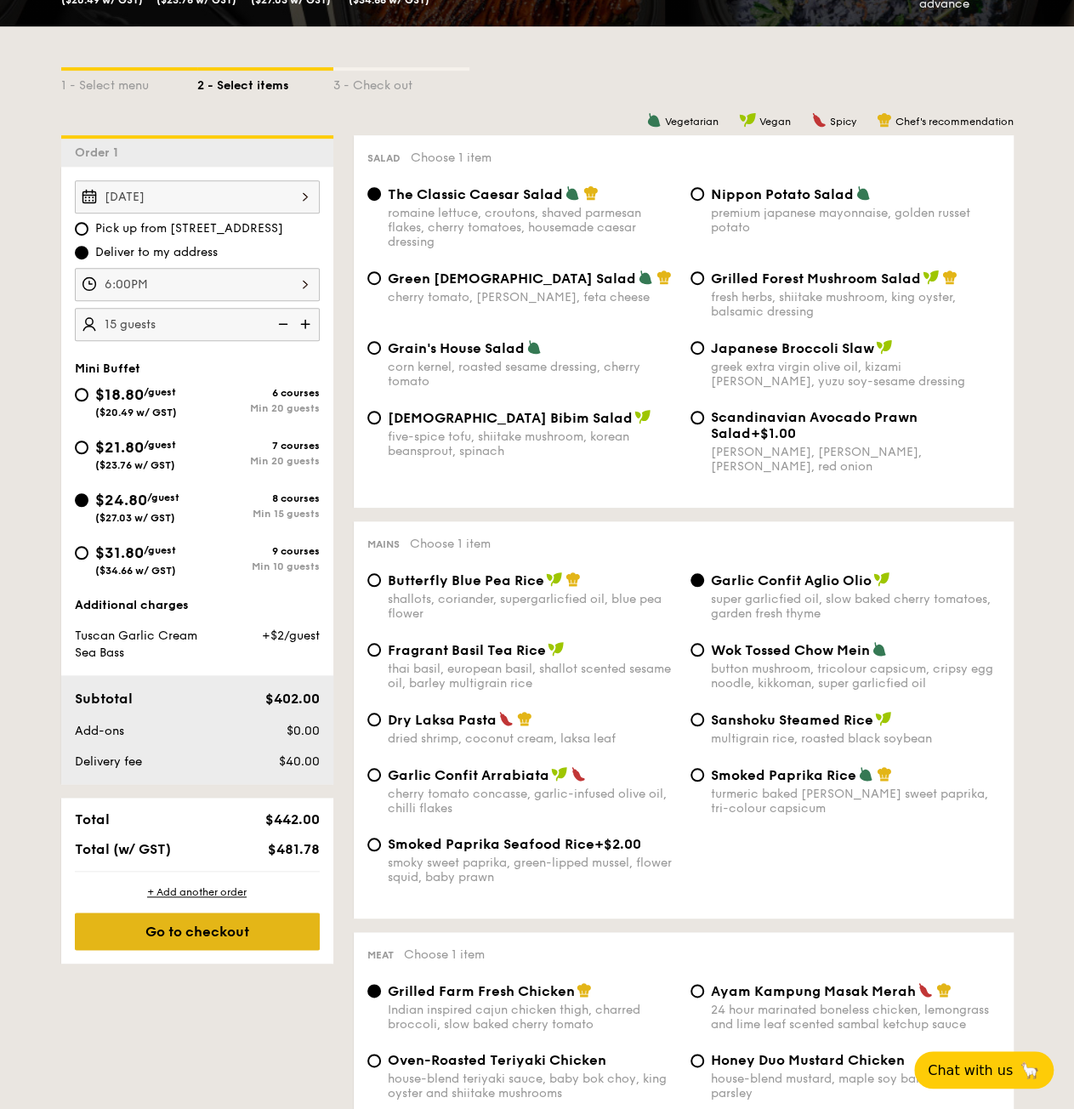
click at [271, 905] on div "Go to checkout" at bounding box center [197, 930] width 245 height 37
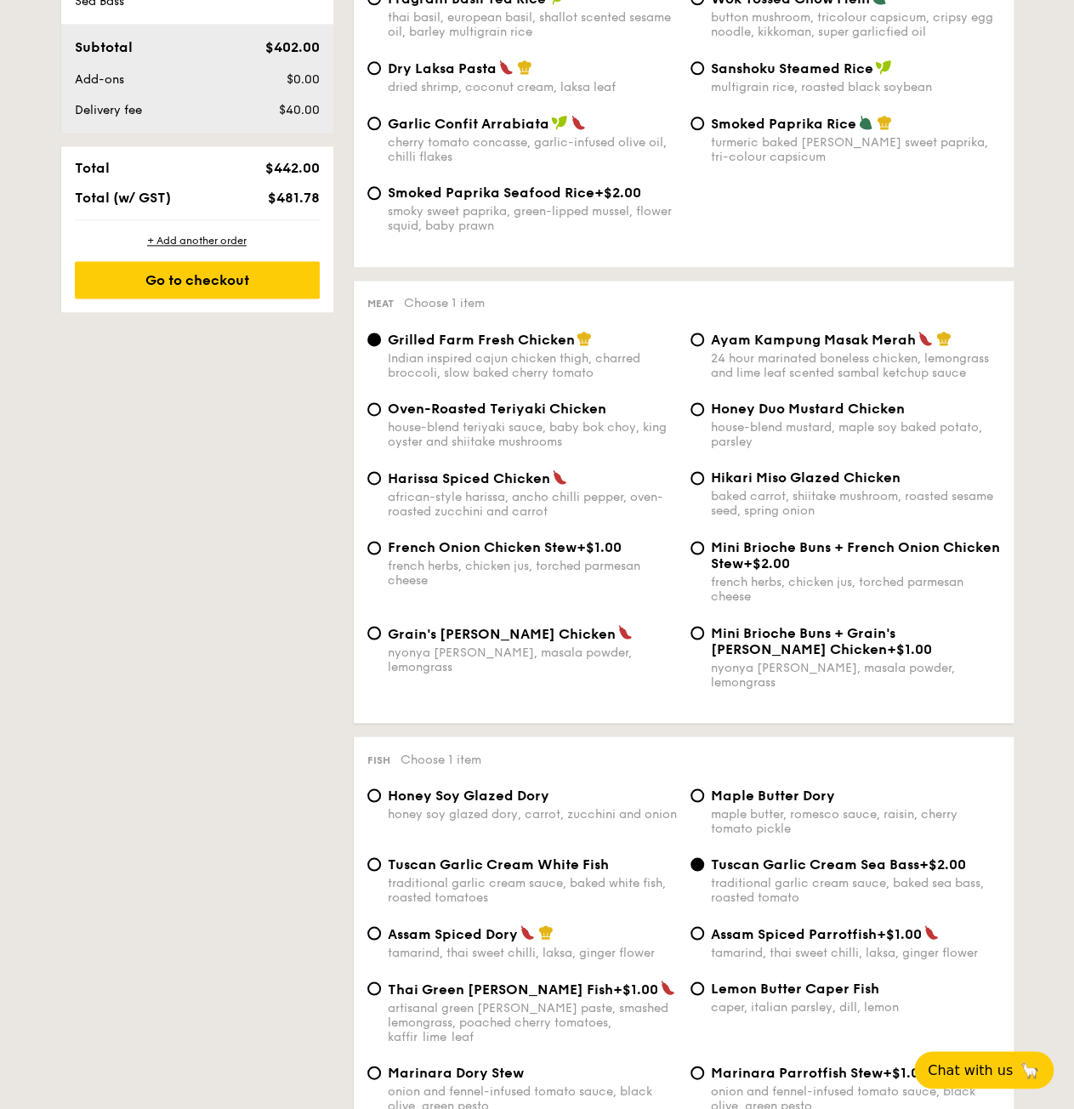
scroll to position [997, 0]
click at [725, 905] on span "Lemon Butter Caper Fish" at bounding box center [795, 987] width 168 height 16
click at [704, 905] on input "Lemon Butter Caper Fish caper, italian parsley, dill, lemon" at bounding box center [697, 987] width 14 height 14
radio input "true"
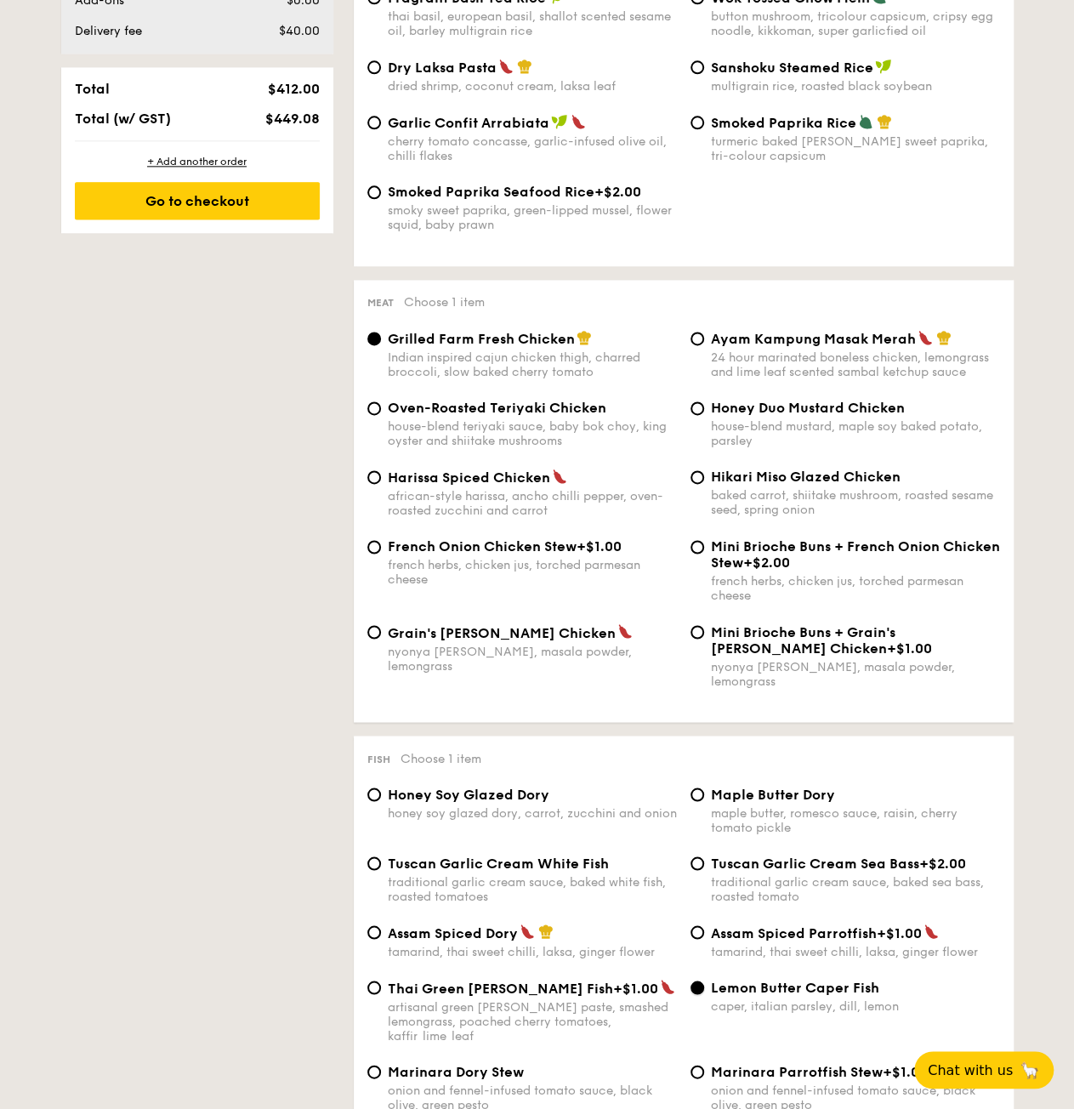
scroll to position [918, 0]
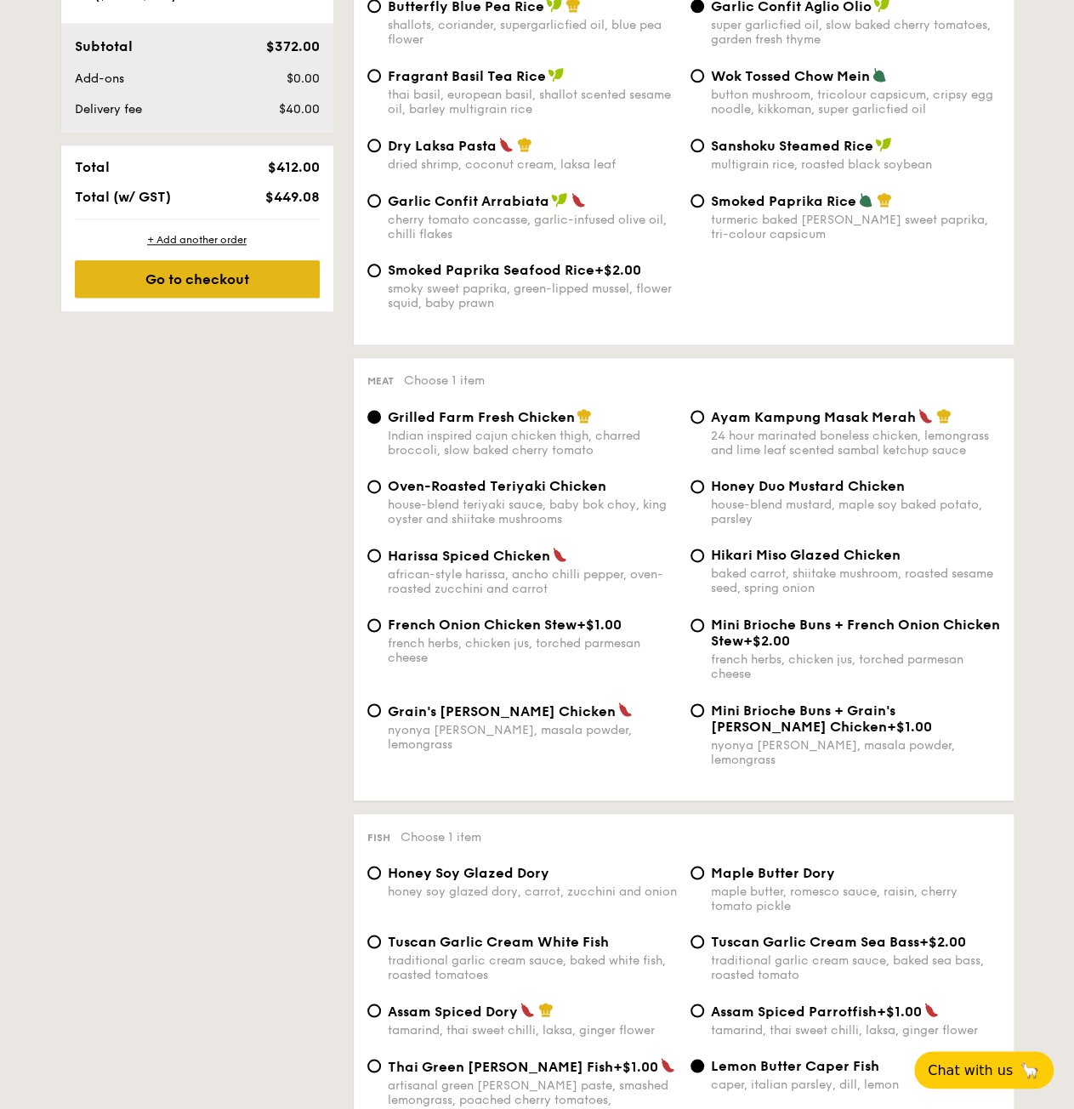
click at [156, 287] on div "Go to checkout" at bounding box center [197, 278] width 245 height 37
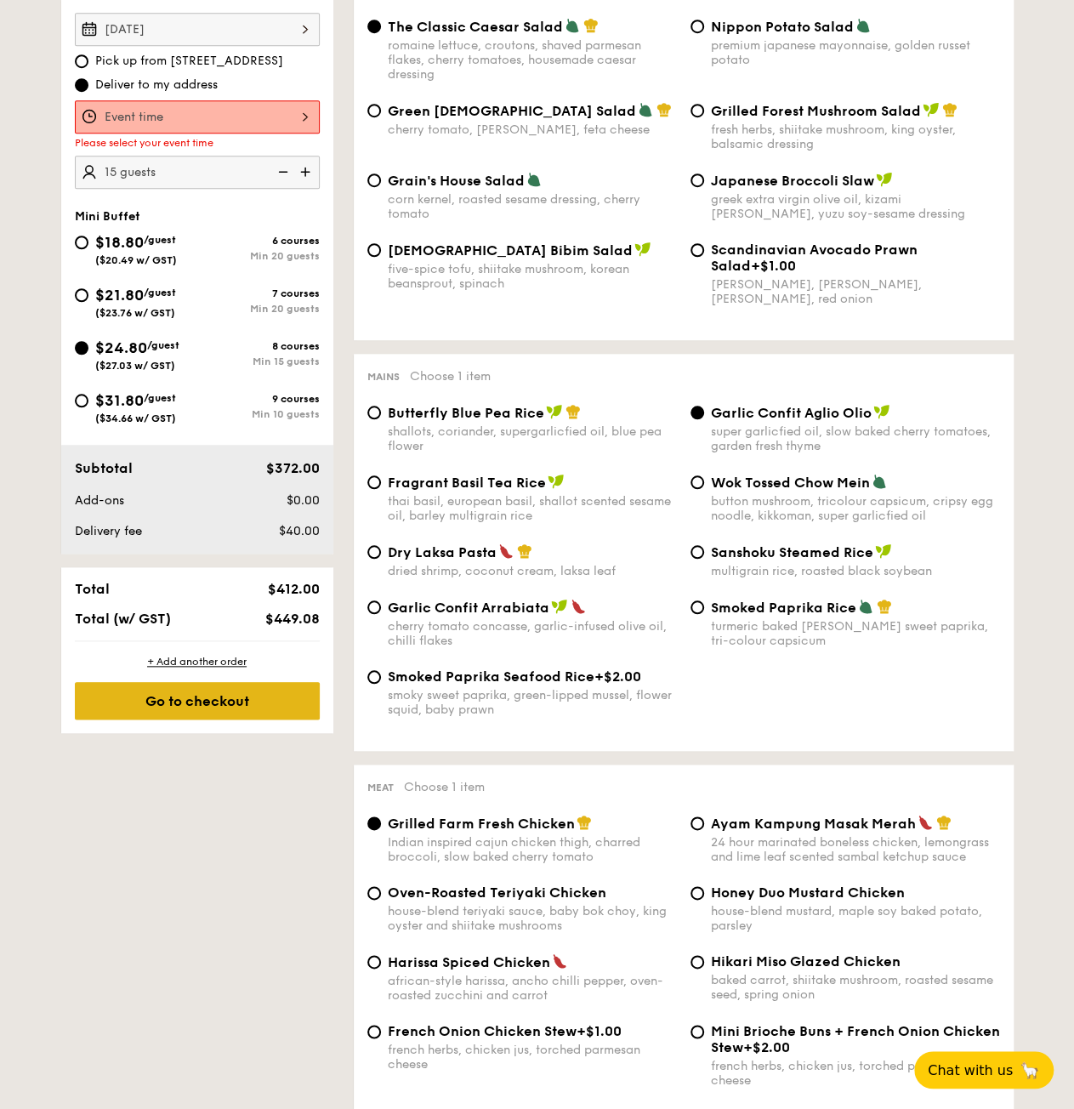
scroll to position [454, 0]
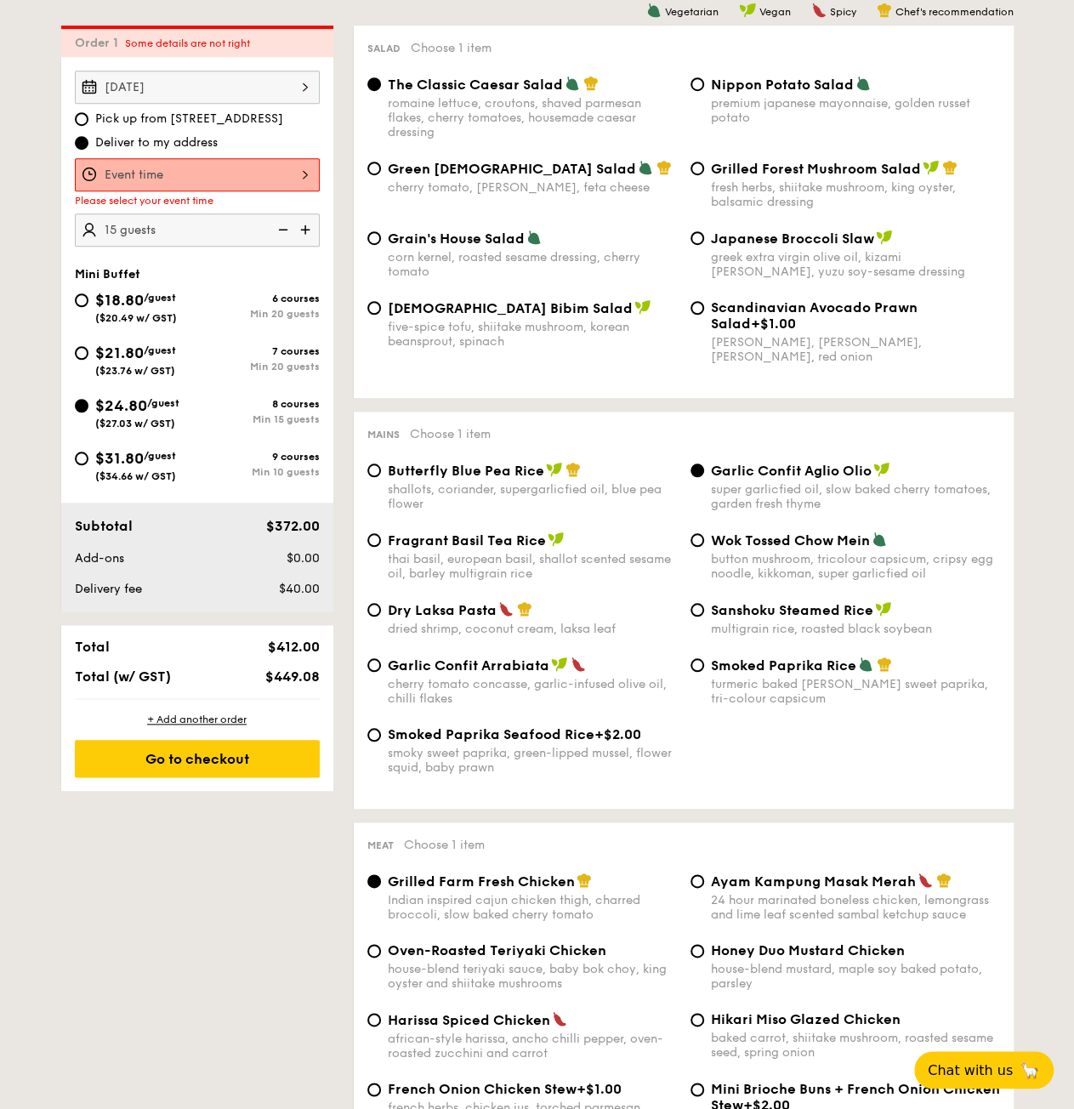
click at [172, 173] on div "12 1 2 3 4 5 6 7 8 9 10 11 00 15 30 45 am pm Cancel OK" at bounding box center [197, 174] width 245 height 33
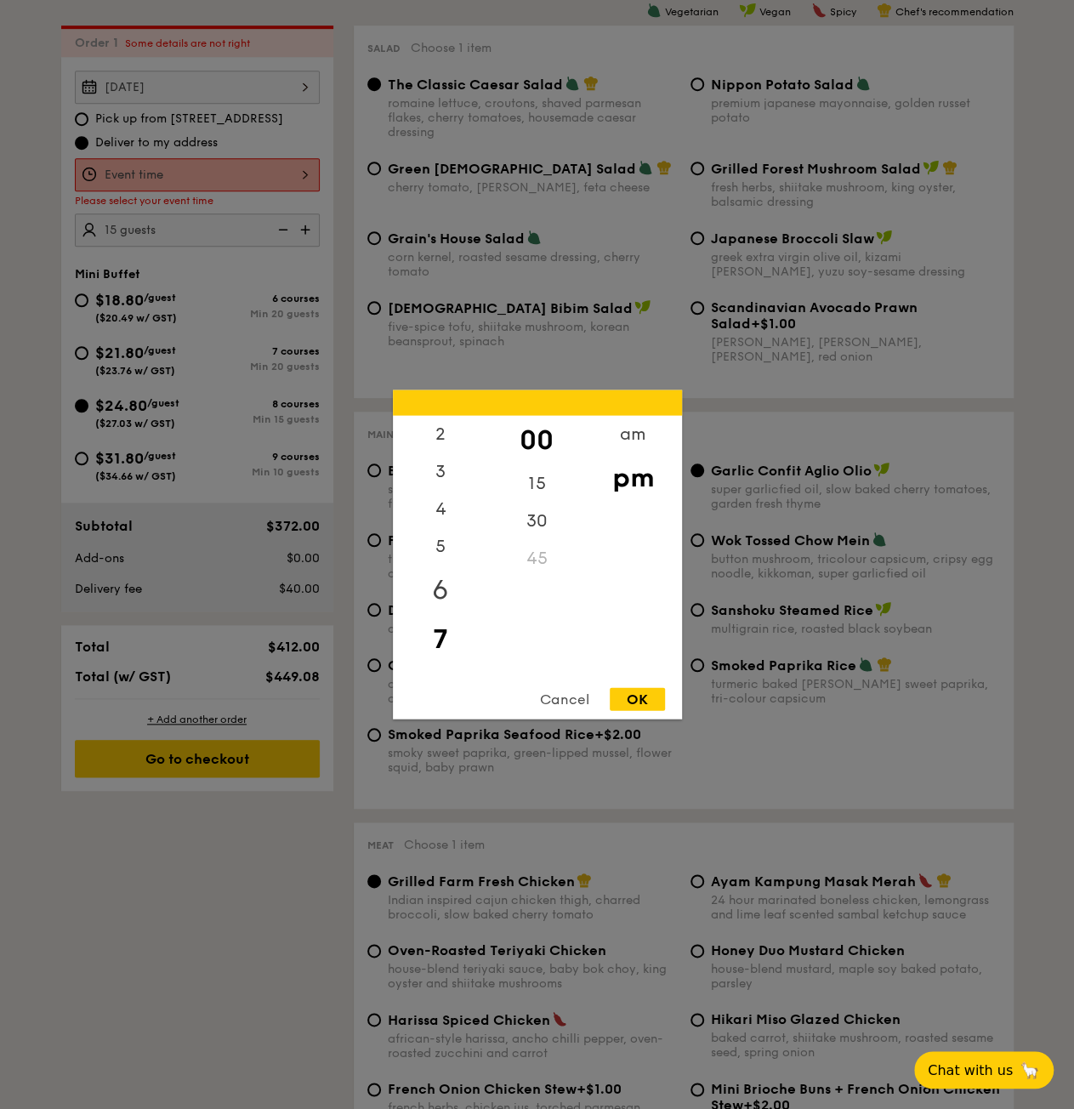
click at [445, 590] on div "6" at bounding box center [441, 589] width 96 height 49
click at [634, 700] on div "OK" at bounding box center [637, 699] width 55 height 23
type input "6:00PM"
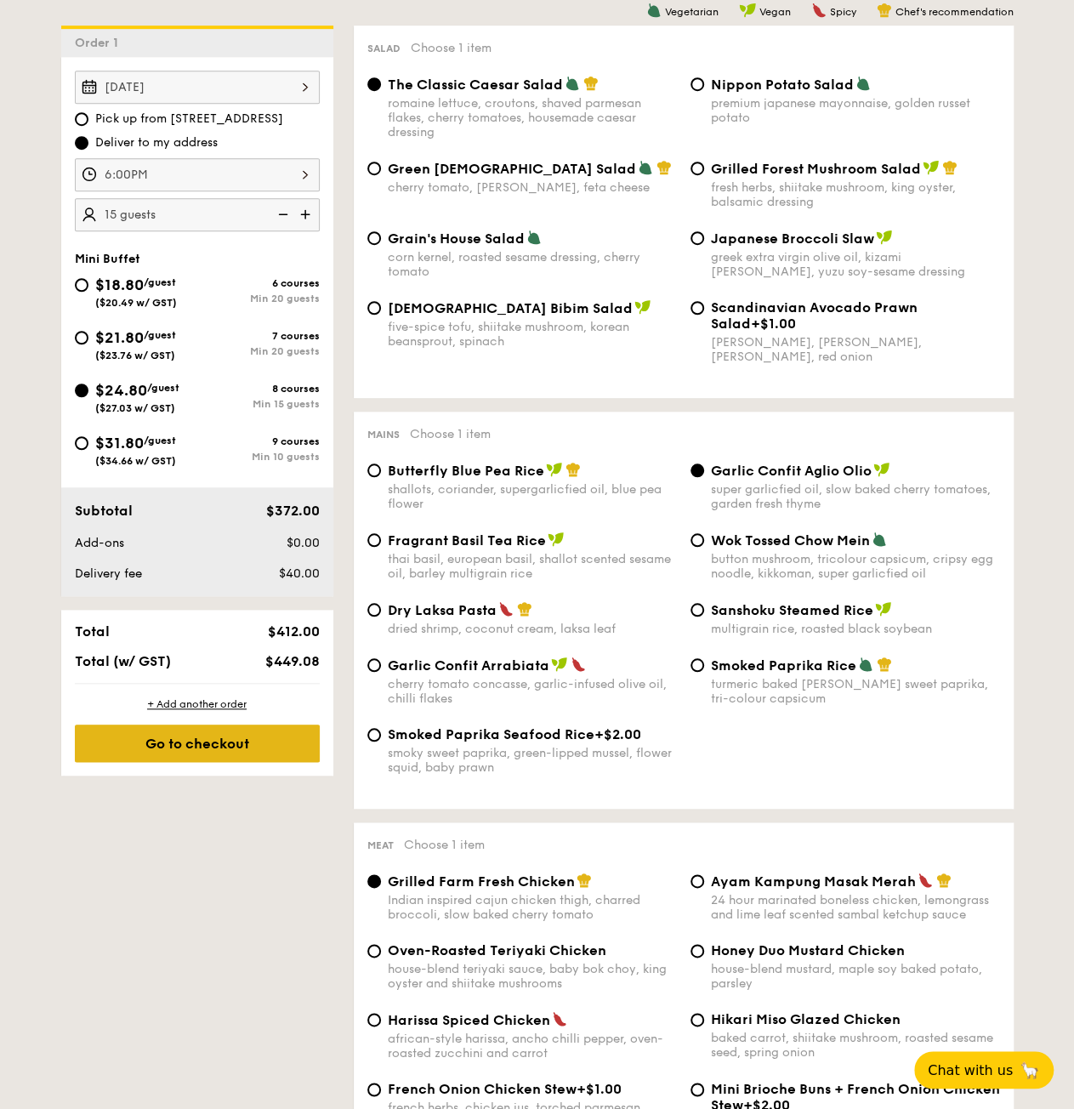
click at [182, 748] on div "Go to checkout" at bounding box center [197, 742] width 245 height 37
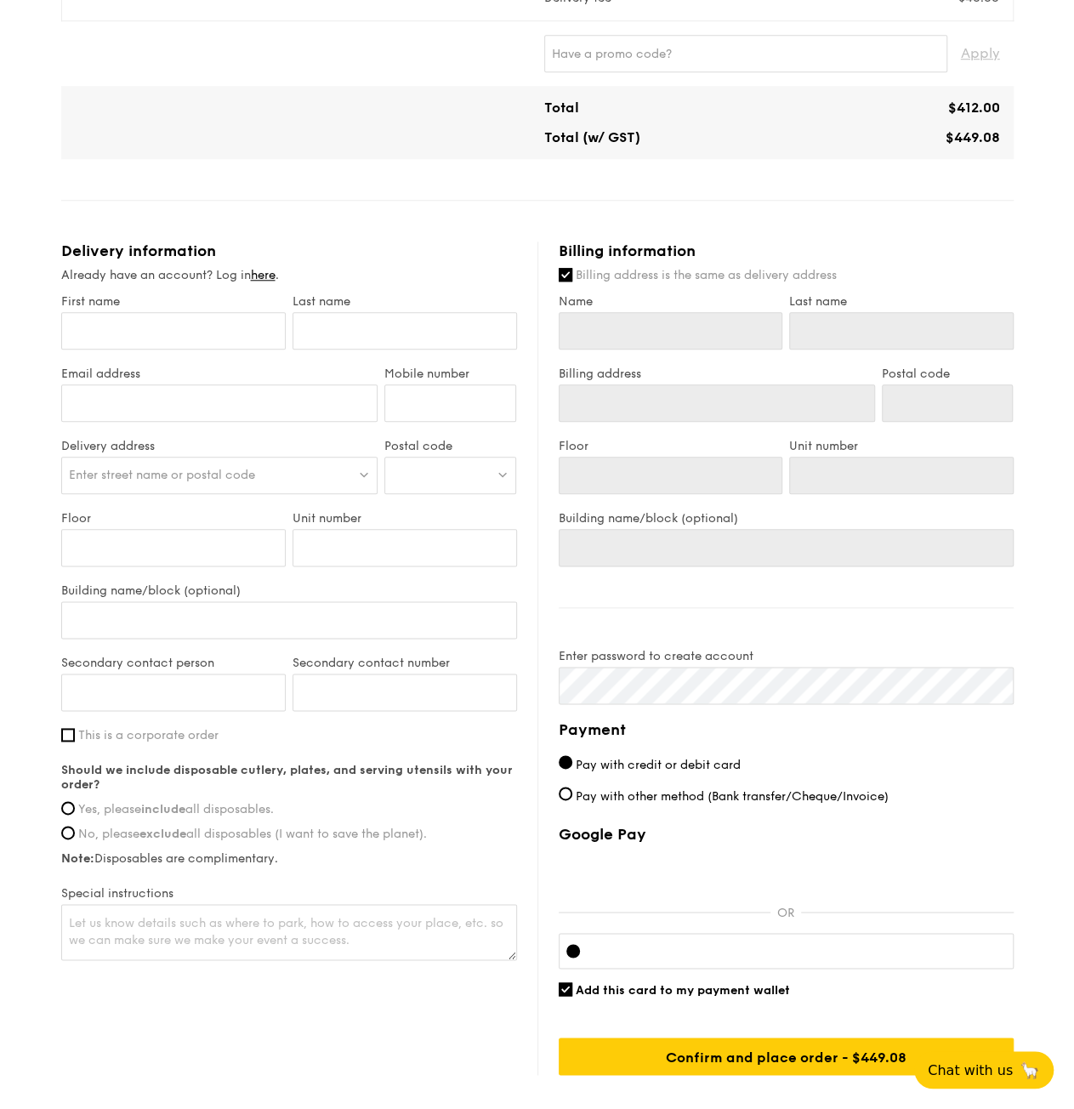
scroll to position [748, 0]
